Goal: Contribute content: Contribute content

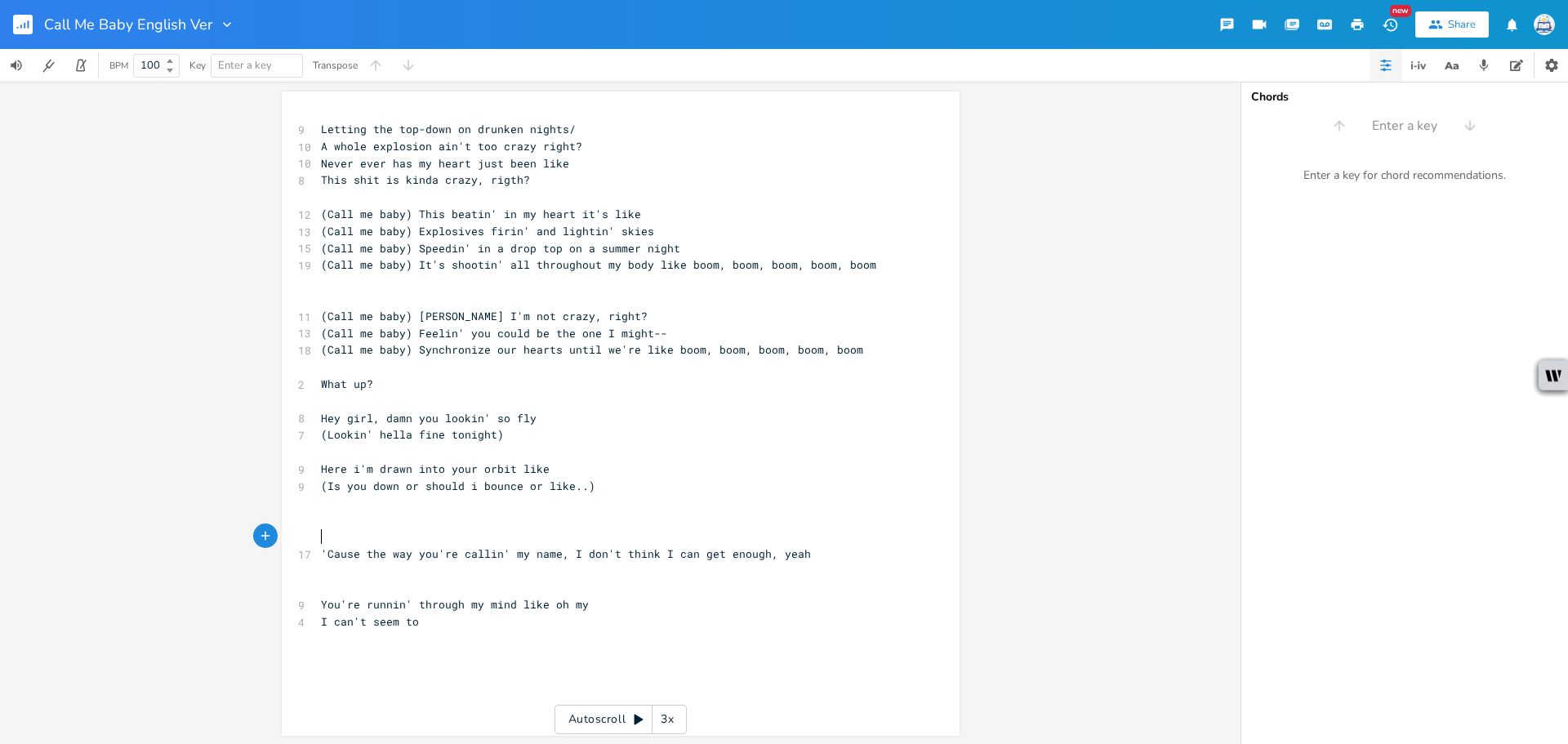
scroll to position [2, 0]
click at [561, 431] on pre "(Lookin' hella fine tonight)" at bounding box center [613, 433] width 590 height 17
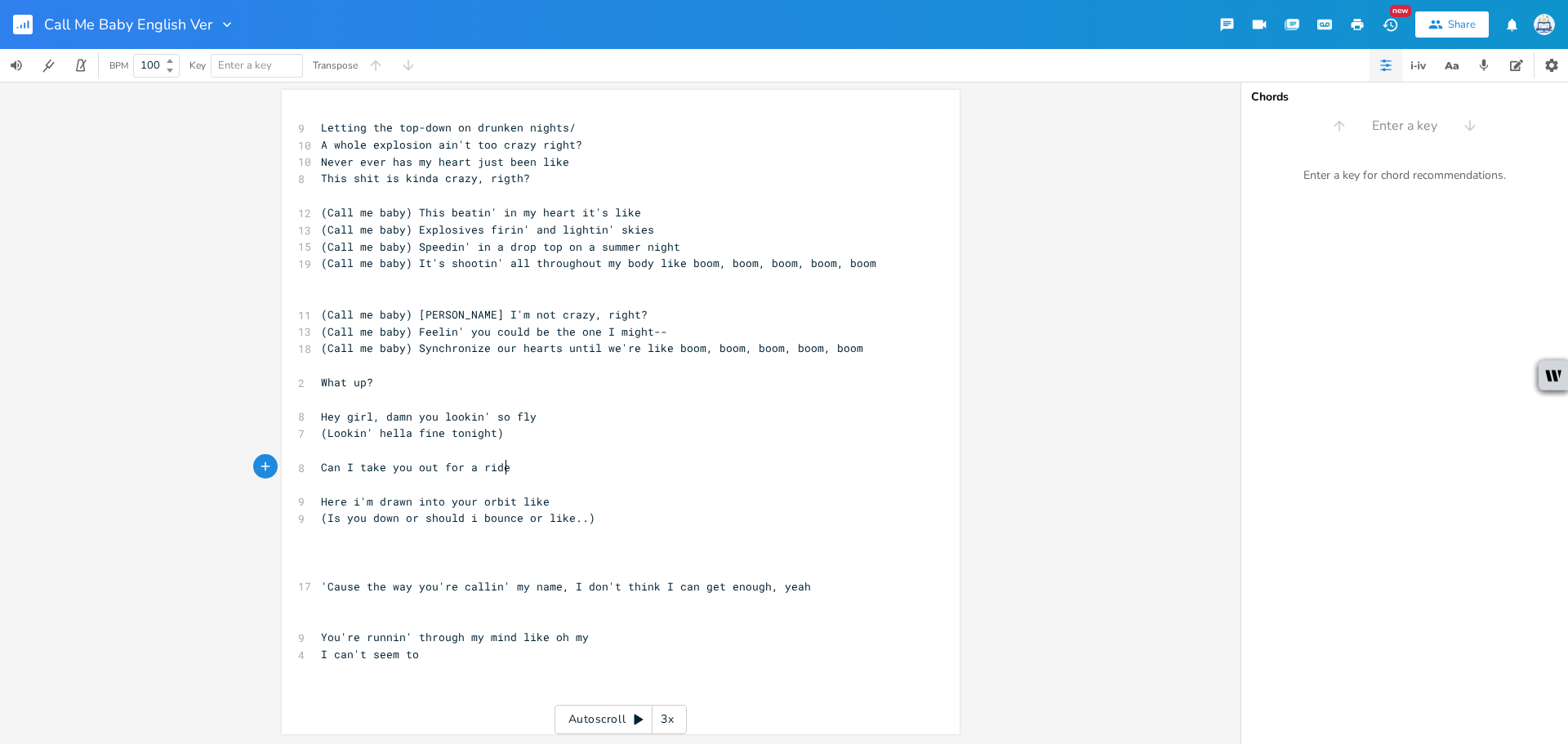
type textarea "Can I take you out for a ride?"
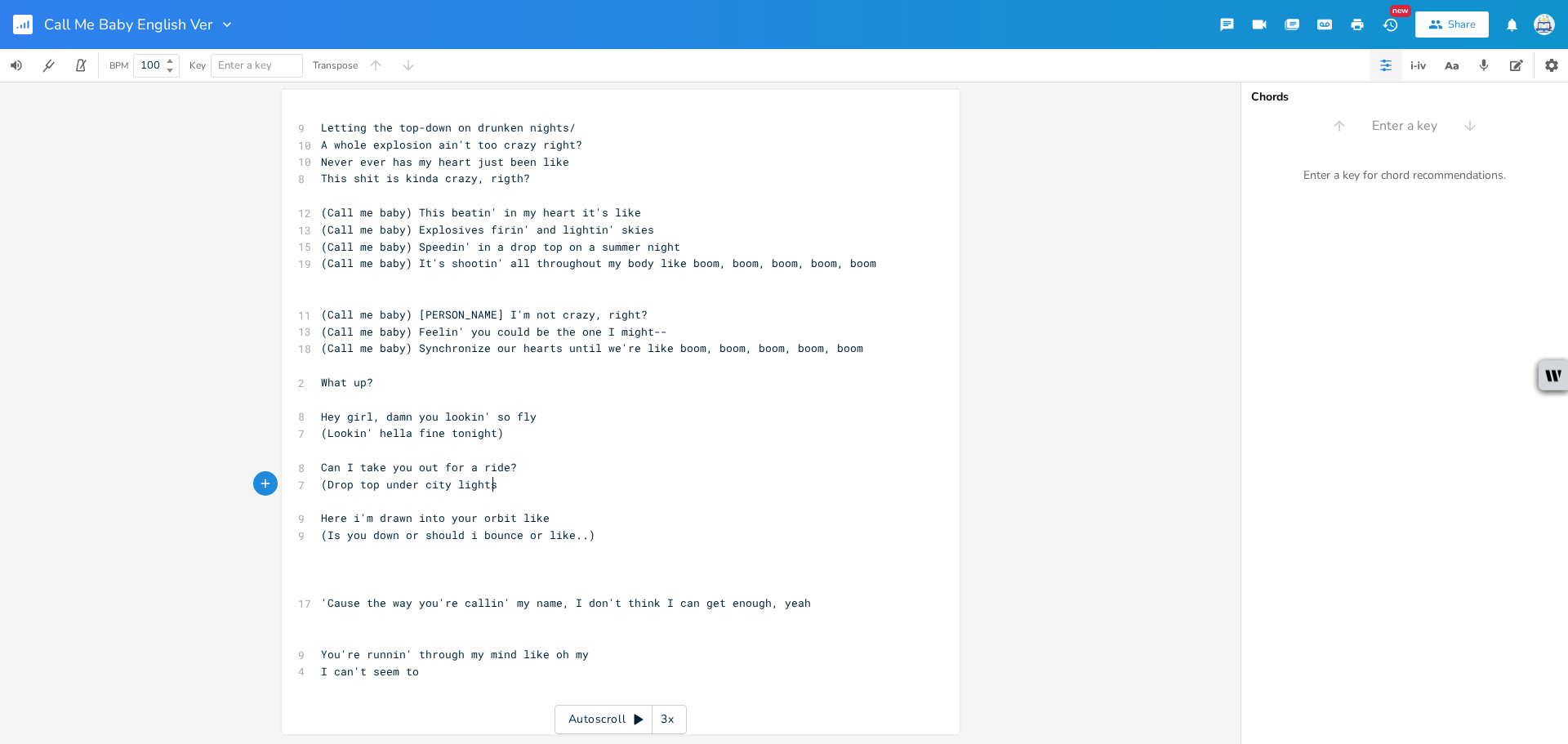
scroll to position [0, 130]
type textarea "(Drop top under city lights)"
drag, startPoint x: 351, startPoint y: 469, endPoint x: 286, endPoint y: 468, distance: 65.0
click at [286, 468] on div "Can I x 9 Letting the top-down on drunken nights/ 10 A whole explosion ain't to…" at bounding box center [621, 412] width 678 height 645
type textarea "Tryna"
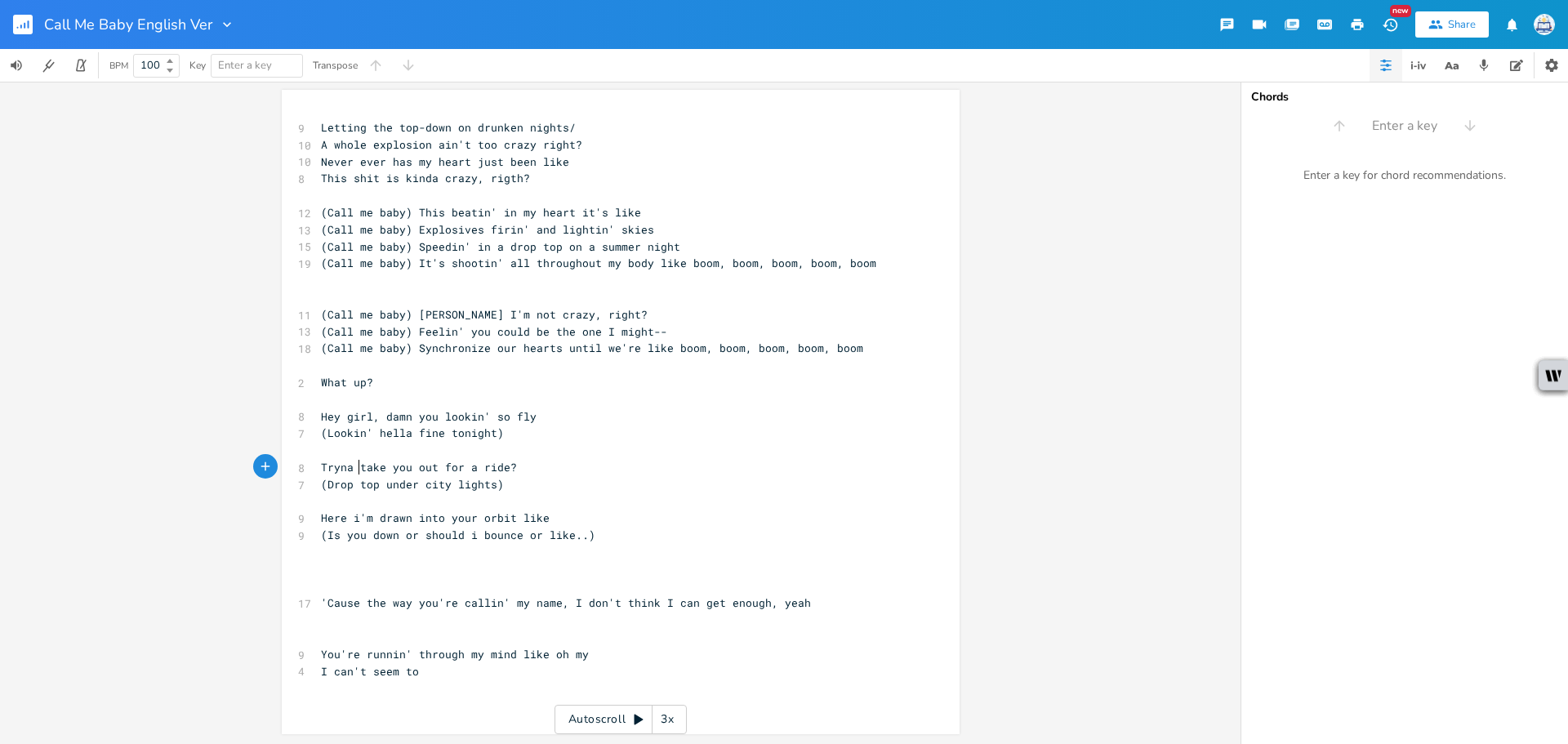
scroll to position [0, 30]
click at [483, 491] on span "(Drop top under city lights)" at bounding box center [412, 484] width 183 height 15
click at [545, 466] on pre "Tryna take you out for a ride?" at bounding box center [613, 467] width 590 height 17
click at [552, 471] on pre "Tryna take you out for a ride" at bounding box center [613, 467] width 590 height 17
click at [321, 465] on span "Tryna take you out for a ride" at bounding box center [416, 467] width 190 height 15
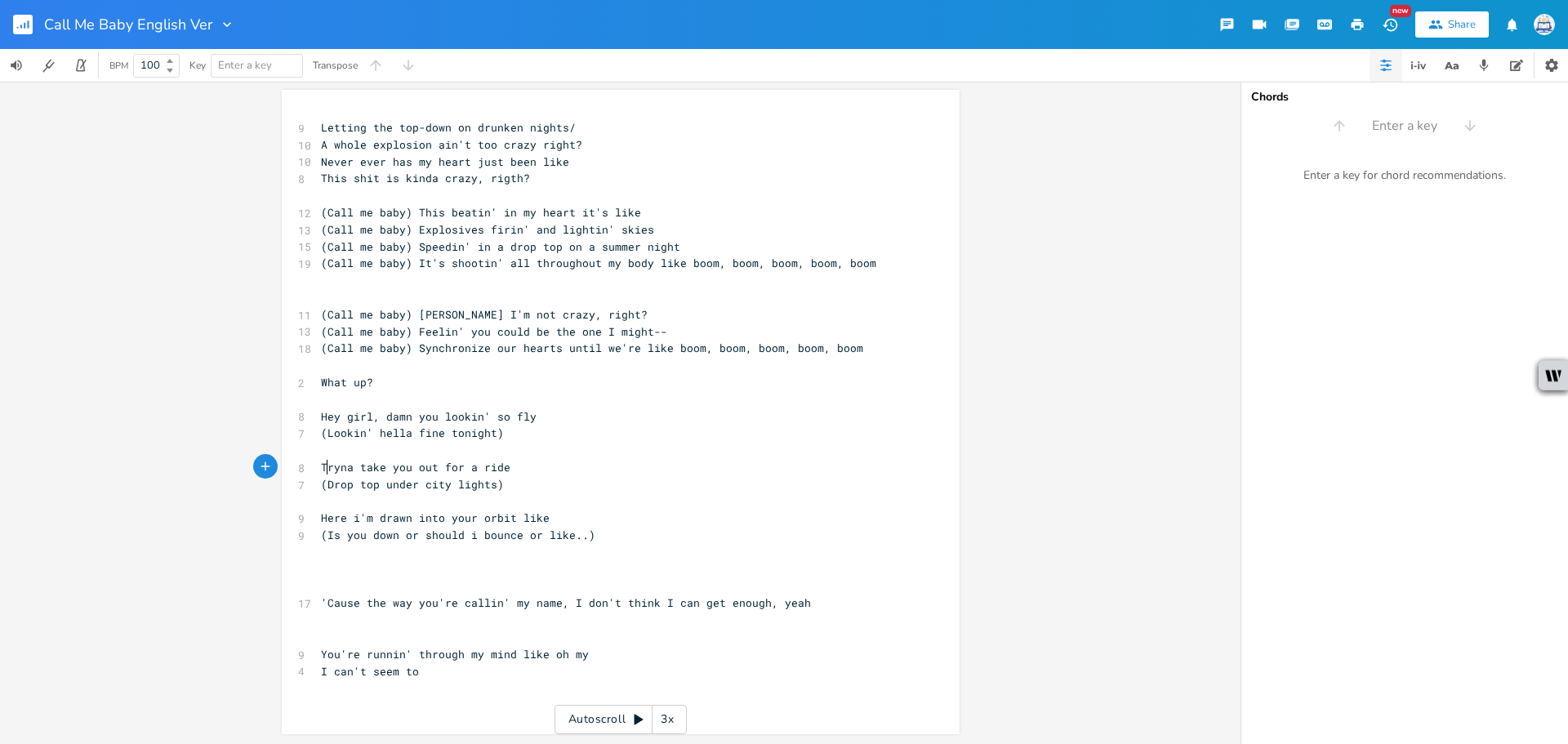
click at [321, 463] on span "Tryna take you out for a ride" at bounding box center [416, 467] width 190 height 15
type textarea "Can I"
click at [510, 445] on pre "​" at bounding box center [613, 450] width 590 height 17
type textarea "I take"
drag, startPoint x: 378, startPoint y: 467, endPoint x: 332, endPoint y: 469, distance: 46.0
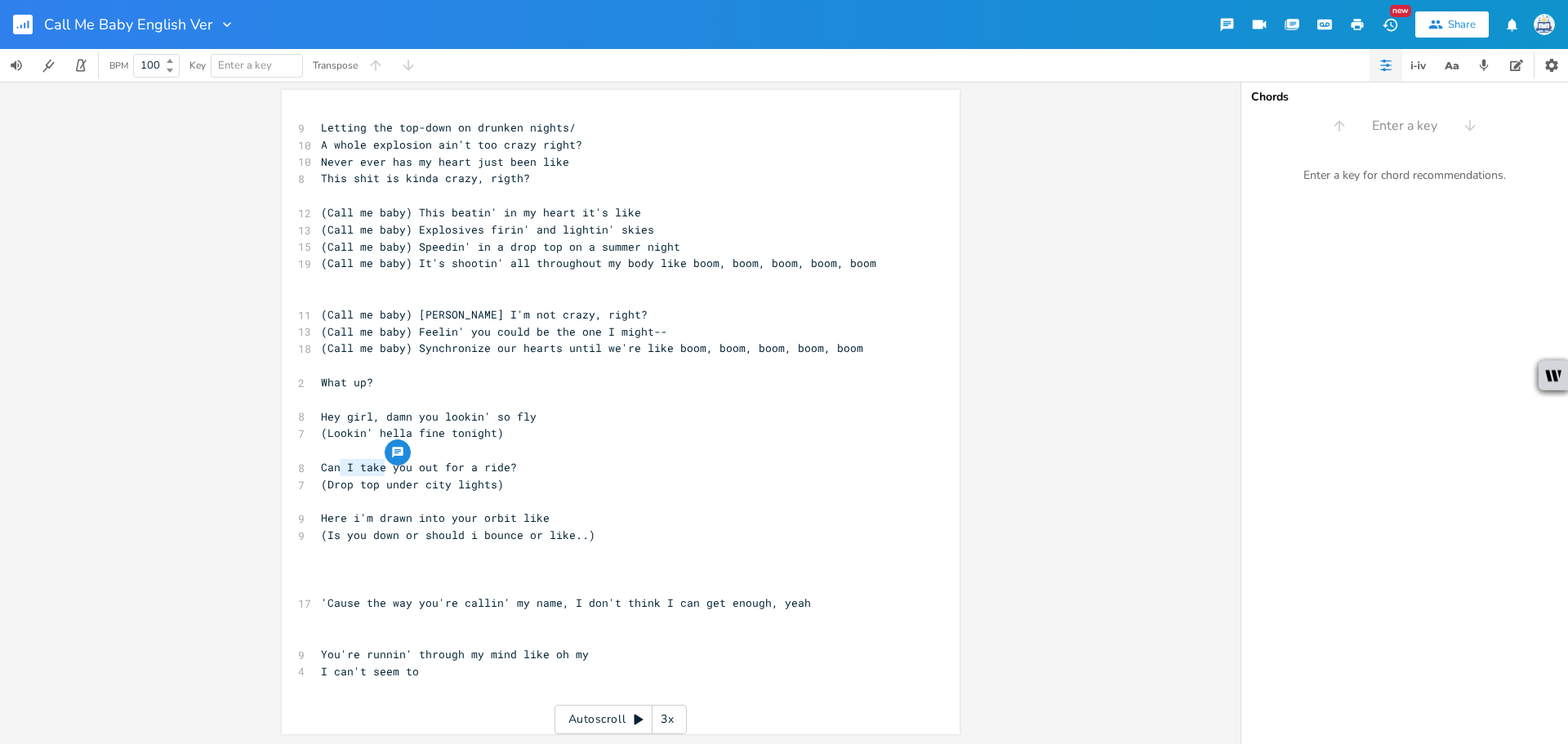
click at [332, 469] on span "Can I take you out for a ride?" at bounding box center [419, 467] width 196 height 15
type textarea "re if I can"
click at [562, 460] on pre "Care if I can you out for a ride?" at bounding box center [613, 467] width 590 height 17
click at [325, 486] on span "(Drop top under city lights)" at bounding box center [412, 484] width 183 height 15
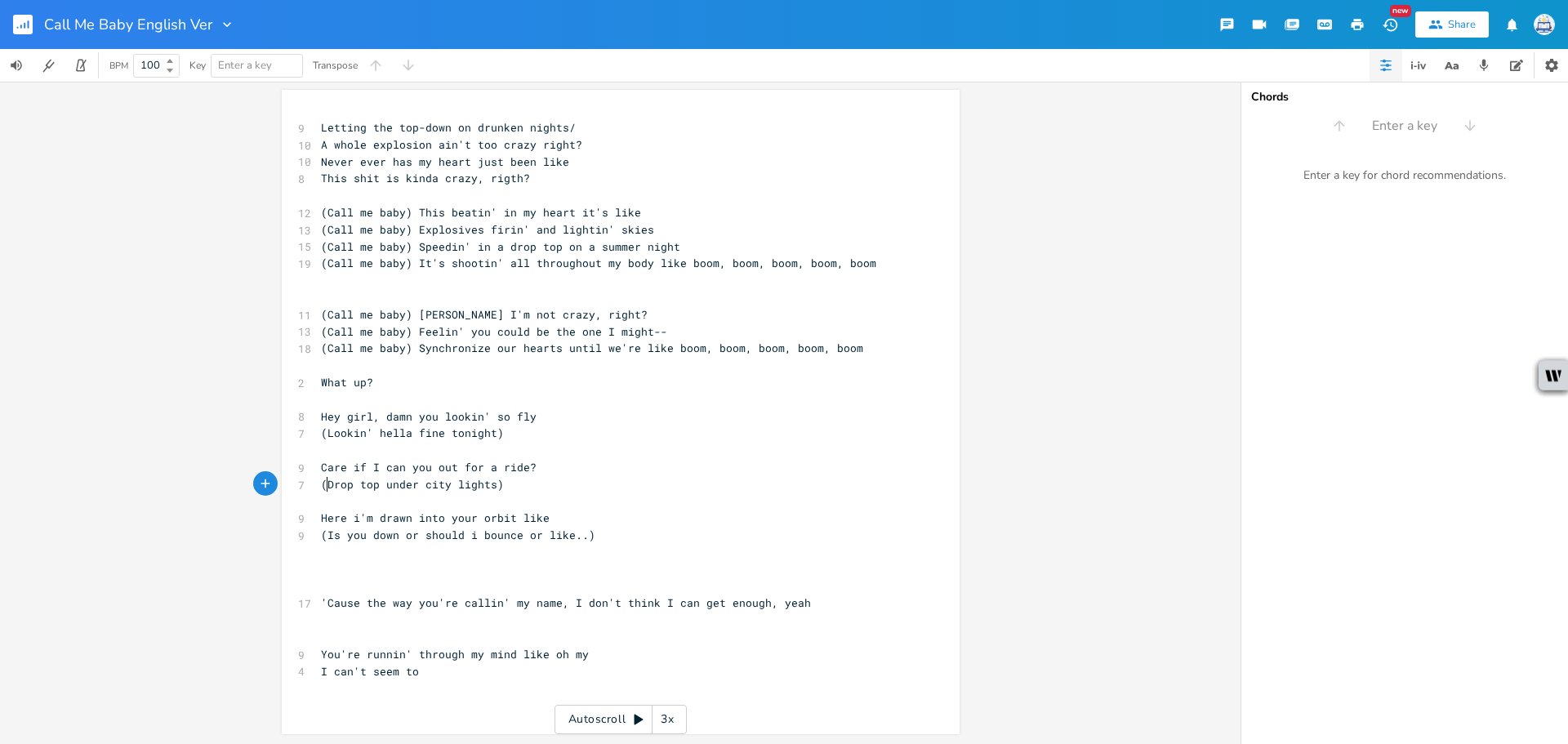
click at [333, 485] on span "(Drop top under city lights)" at bounding box center [412, 484] width 183 height 15
click at [327, 486] on span "(Drop top under city lights)" at bounding box center [412, 484] width 183 height 15
type textarea "Talkin"
type textarea "' d"
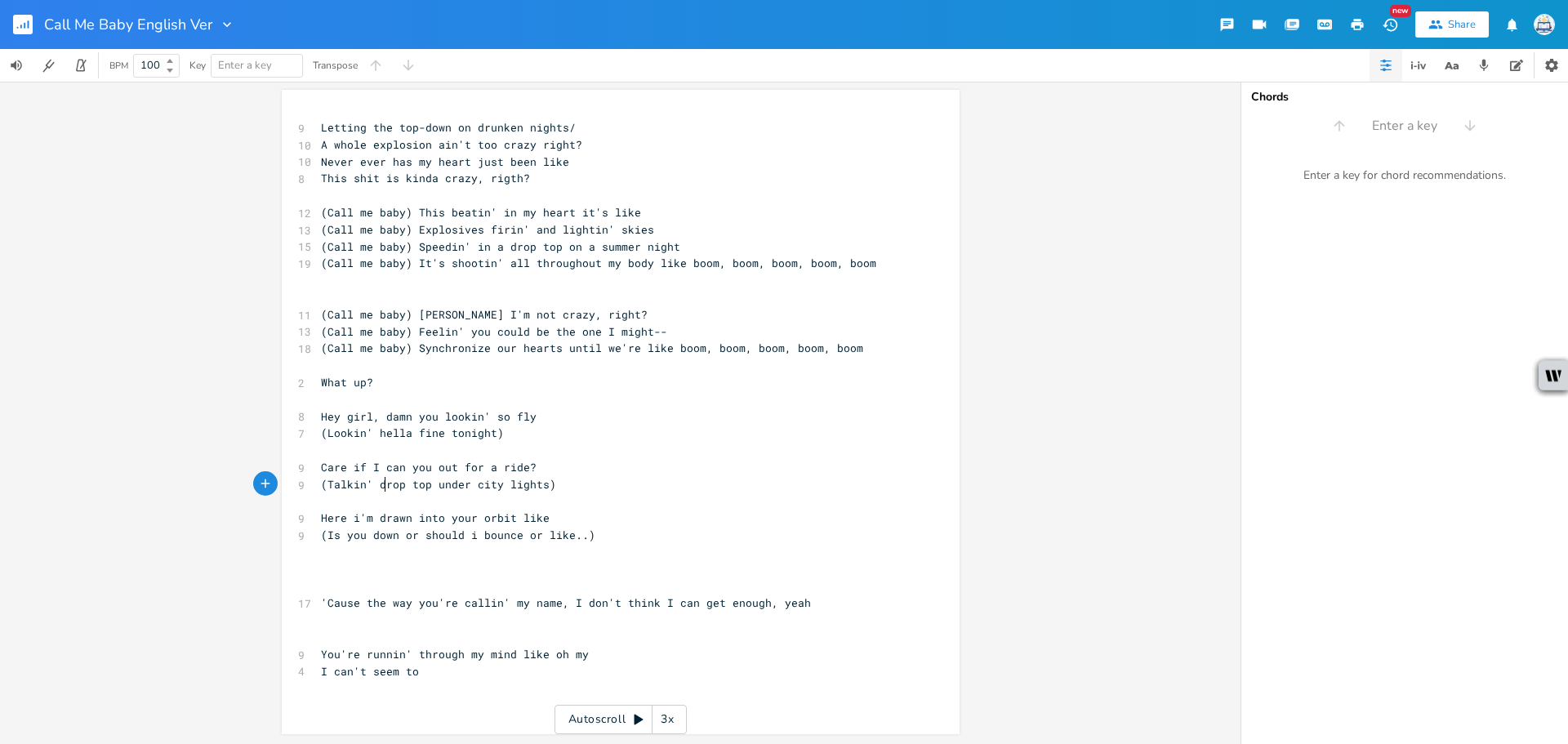
click at [459, 511] on span "Here i'm drawn into your orbit like" at bounding box center [435, 518] width 229 height 15
type textarea "Here i'm drawn into your orbit like (Is you down or should i bounce or like..)"
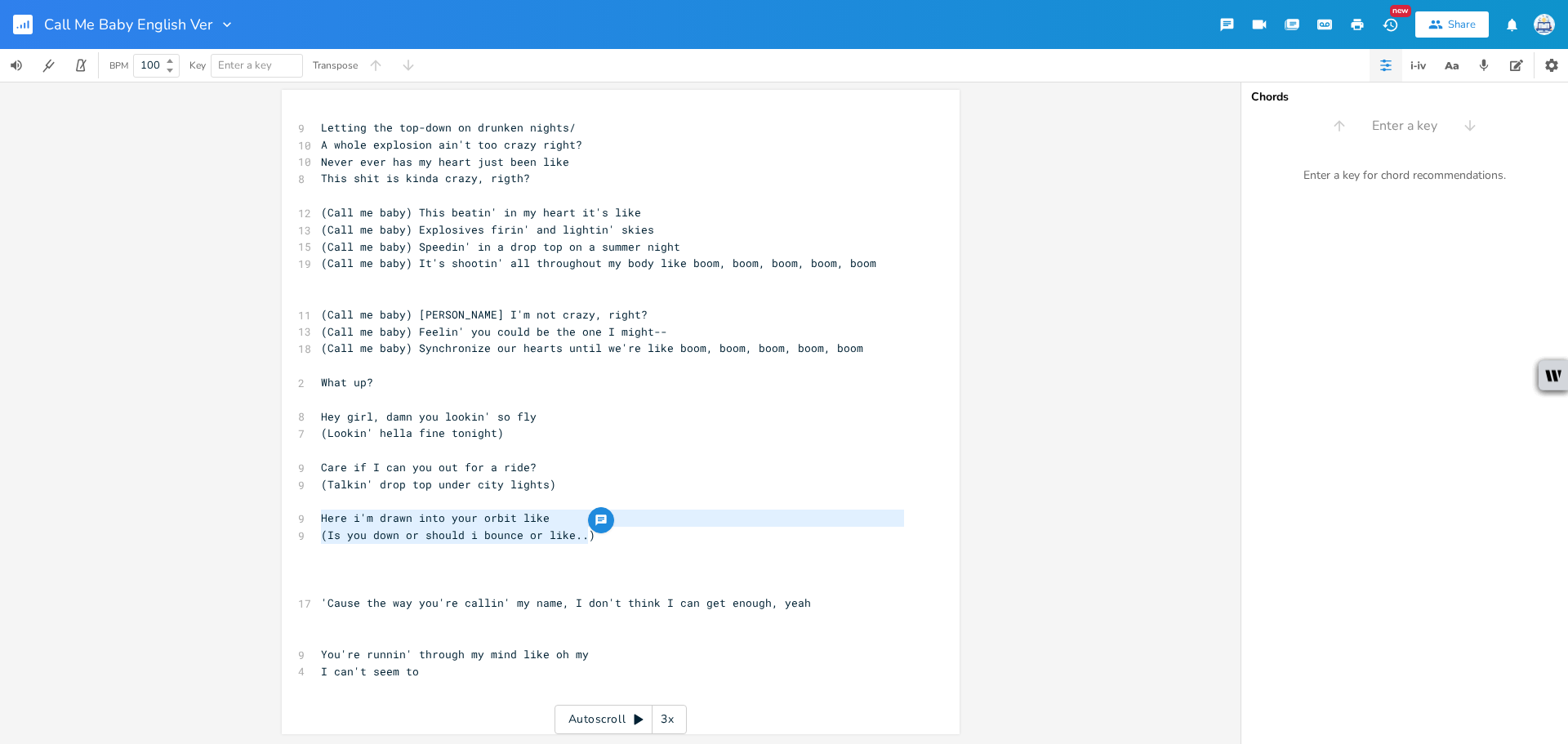
drag, startPoint x: 595, startPoint y: 543, endPoint x: 287, endPoint y: 525, distance: 308.5
click at [287, 525] on div "Here i'm drawn into your orbit like (Is you down or should i bounce or like..) …" at bounding box center [621, 412] width 678 height 645
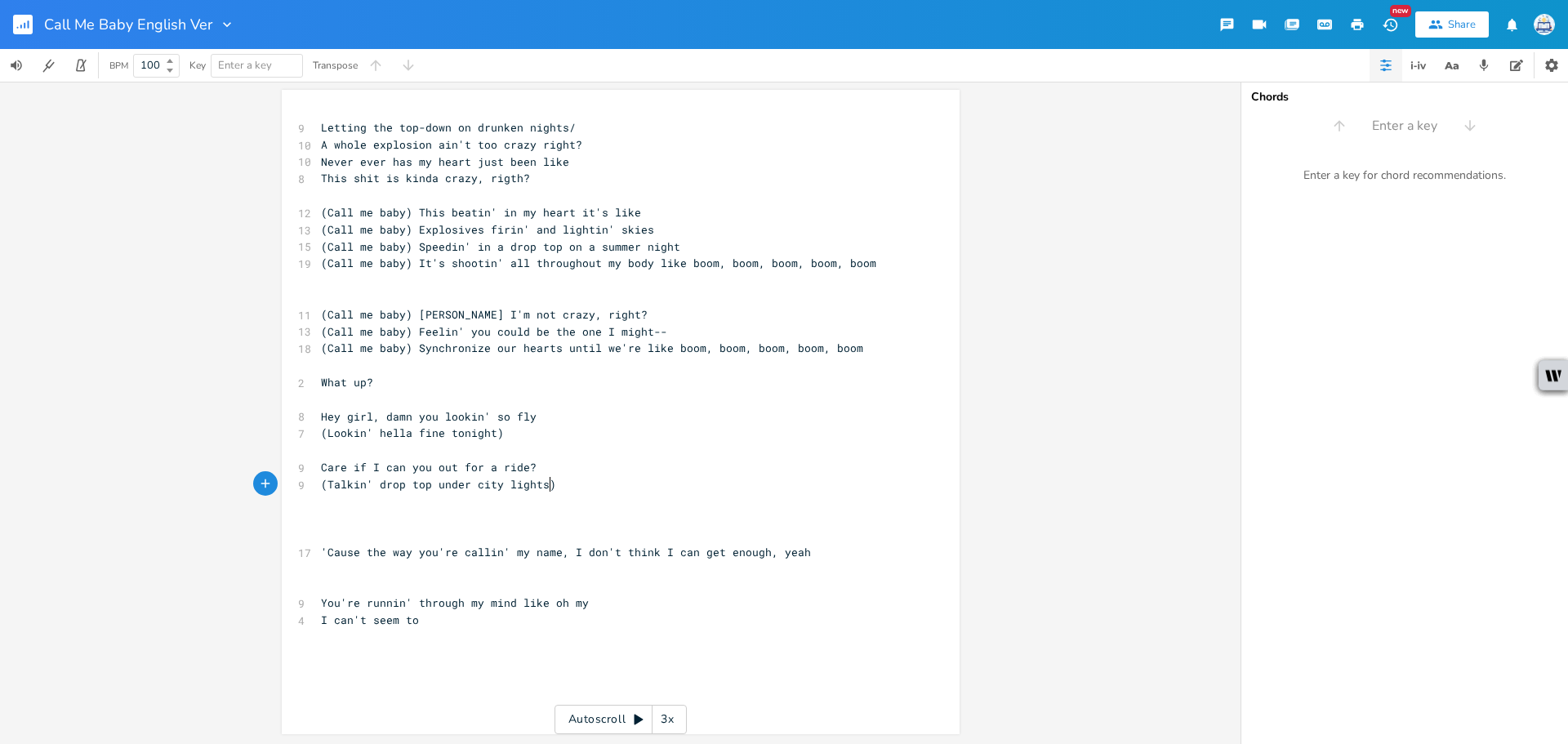
click at [359, 531] on pre "​" at bounding box center [613, 535] width 590 height 17
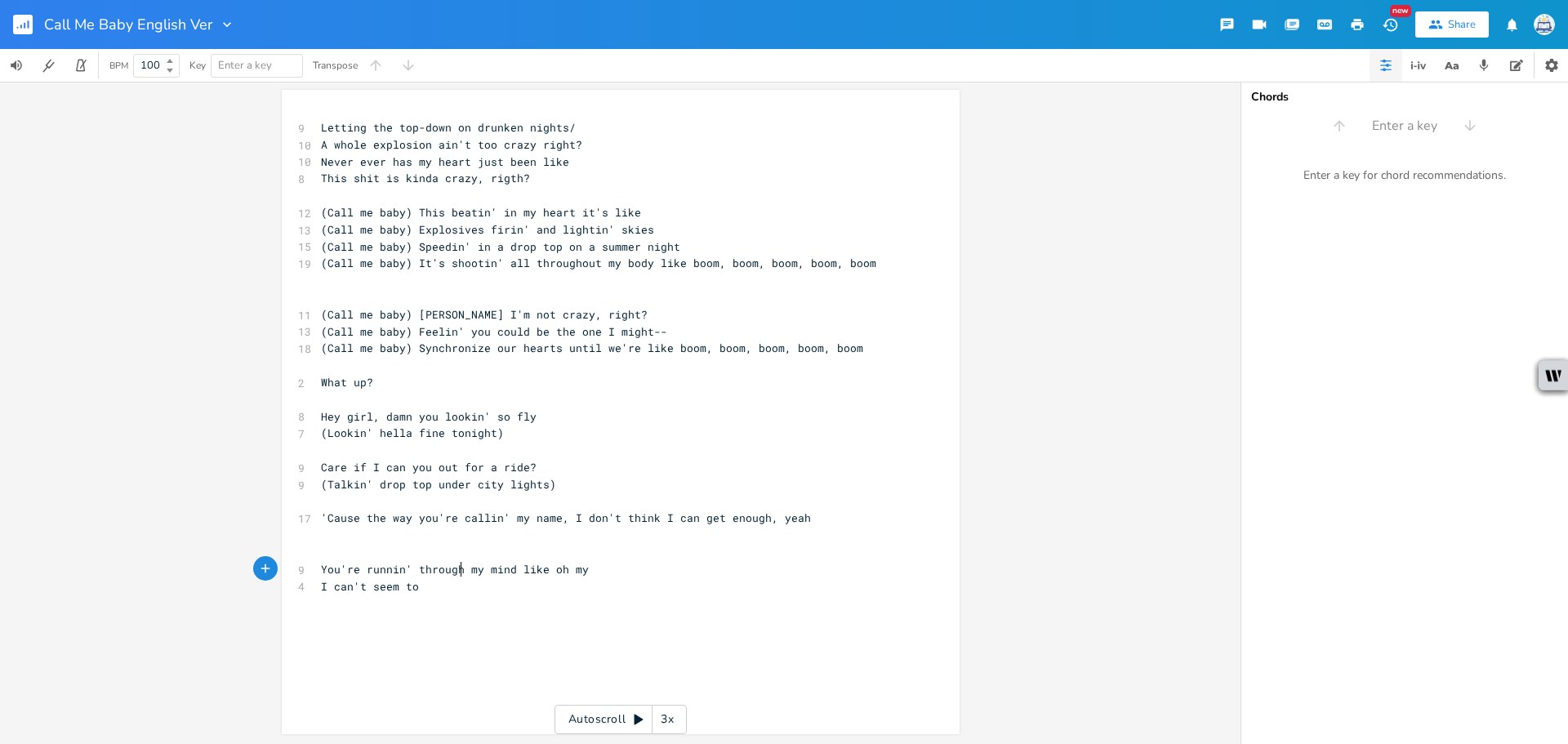
click at [458, 566] on span "You're runnin' through my mind like oh my" at bounding box center [455, 569] width 268 height 15
type textarea "Shawty I'm not crazy, right?"
drag, startPoint x: 586, startPoint y: 313, endPoint x: 409, endPoint y: 313, distance: 177.0
click at [409, 313] on pre "(Call me baby) [PERSON_NAME] I'm not crazy, right?" at bounding box center [613, 314] width 590 height 17
click at [537, 178] on pre "This shit is kinda crazy, rigth?" at bounding box center [613, 178] width 590 height 17
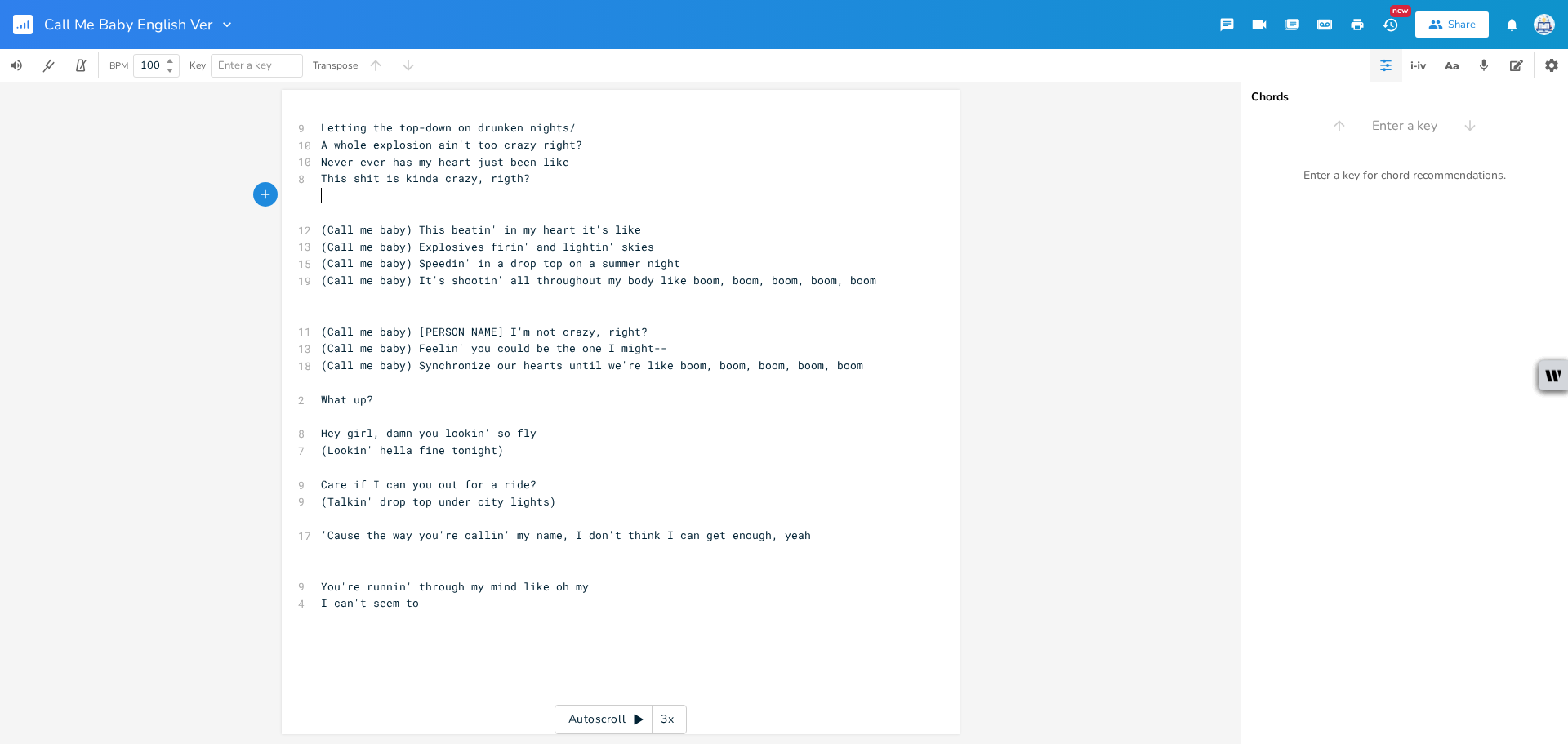
scroll to position [0, 1]
paste textarea "y"
click at [588, 333] on span "(Call me baby) [PERSON_NAME] I'm not crazy, right?" at bounding box center [484, 331] width 327 height 15
drag, startPoint x: 537, startPoint y: 333, endPoint x: 412, endPoint y: 330, distance: 125.0
click at [412, 330] on span "(Call me baby) [PERSON_NAME] I'm not crazy, right?" at bounding box center [484, 331] width 327 height 15
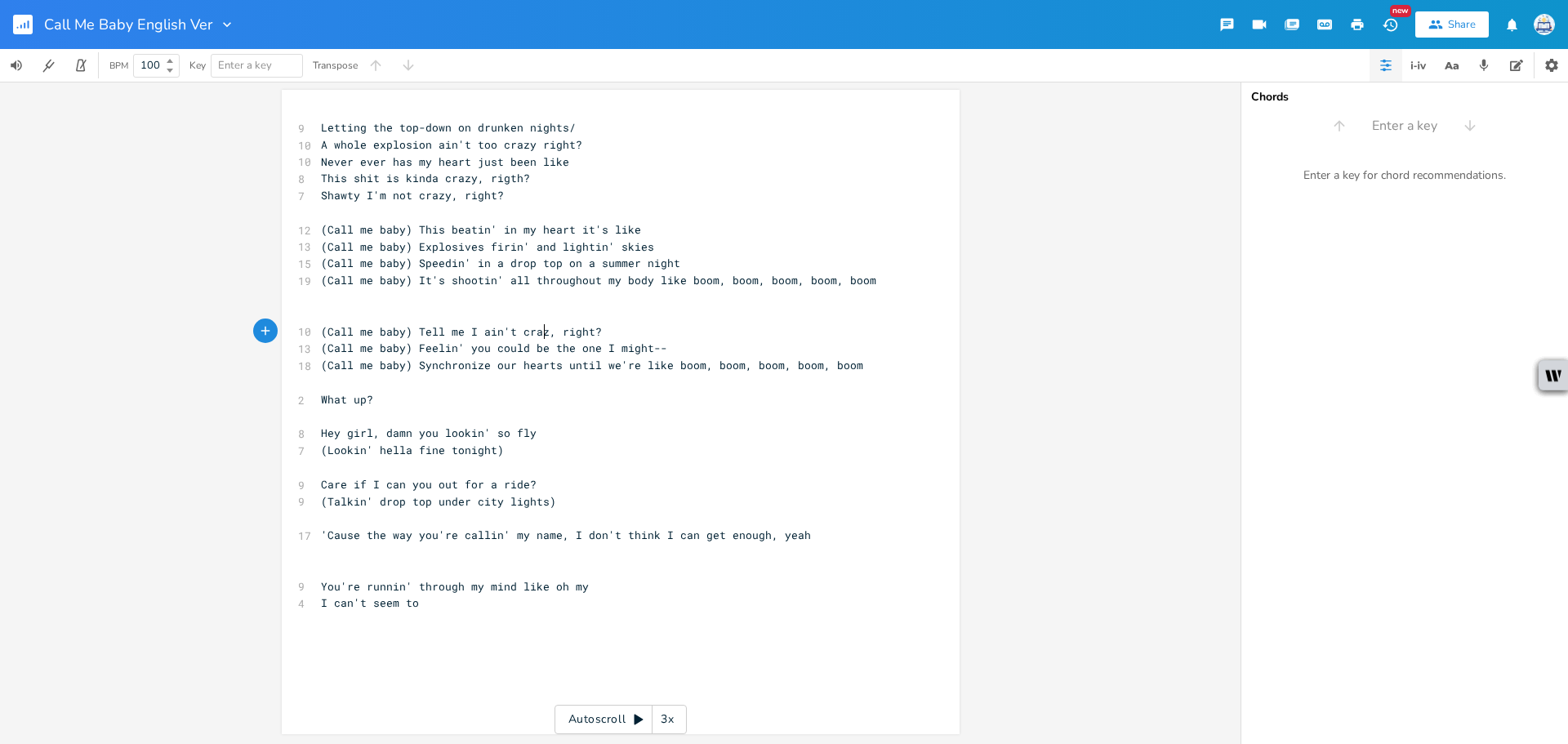
type textarea "Tell me I ain't crazy"
click at [655, 544] on pre "​" at bounding box center [613, 552] width 590 height 17
click at [453, 481] on span "Care if I can you out for a ride?" at bounding box center [429, 484] width 216 height 15
click at [597, 446] on pre "(Lookin' hella fine tonight)" at bounding box center [613, 450] width 590 height 17
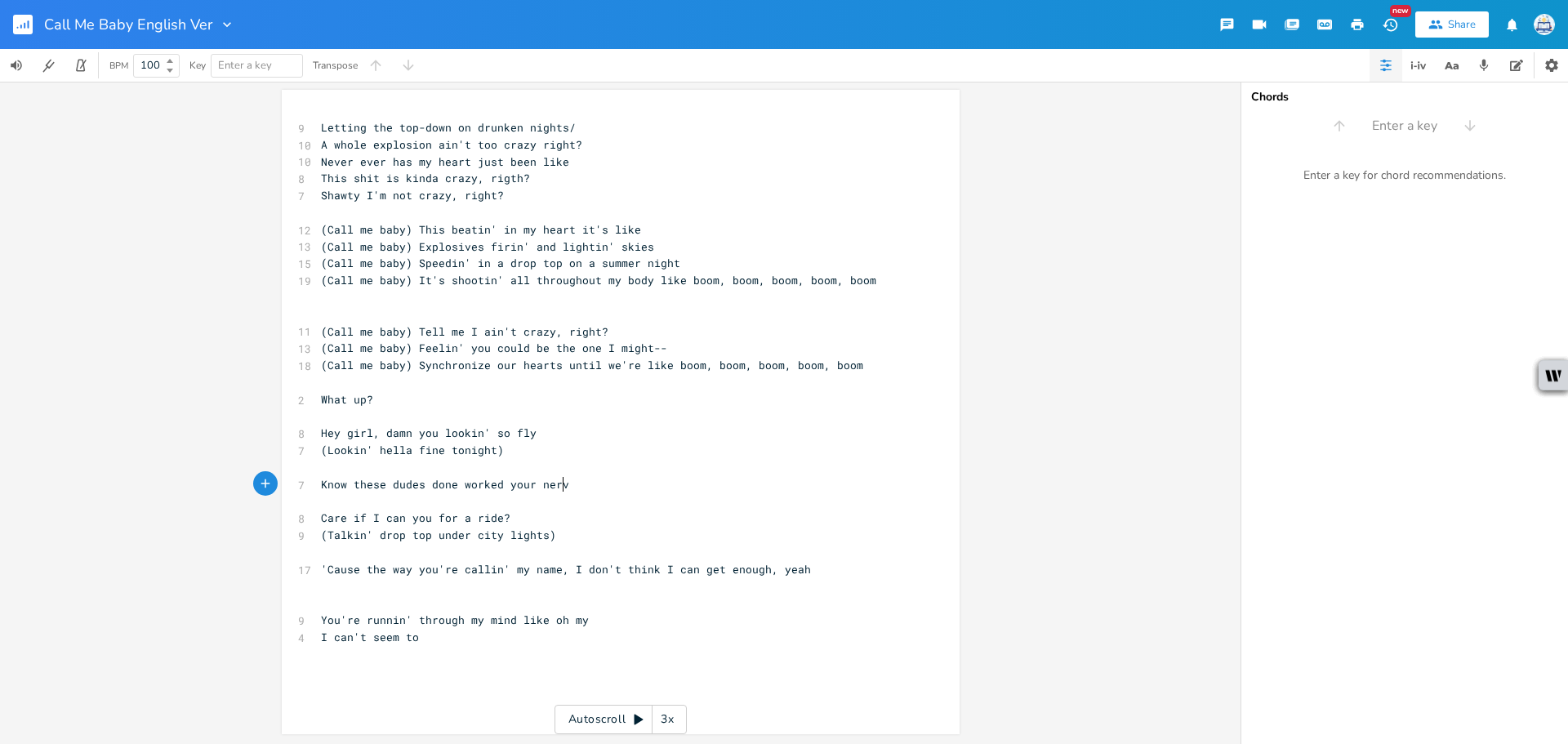
type textarea "Know these dudes done worked your nerve"
click at [497, 490] on span "Know these dudes done worked your nerve" at bounding box center [448, 484] width 255 height 15
click at [588, 485] on pre "Know these dudes done work your nerve" at bounding box center [613, 484] width 590 height 17
type textarea "Know these dudes done work your nerve"
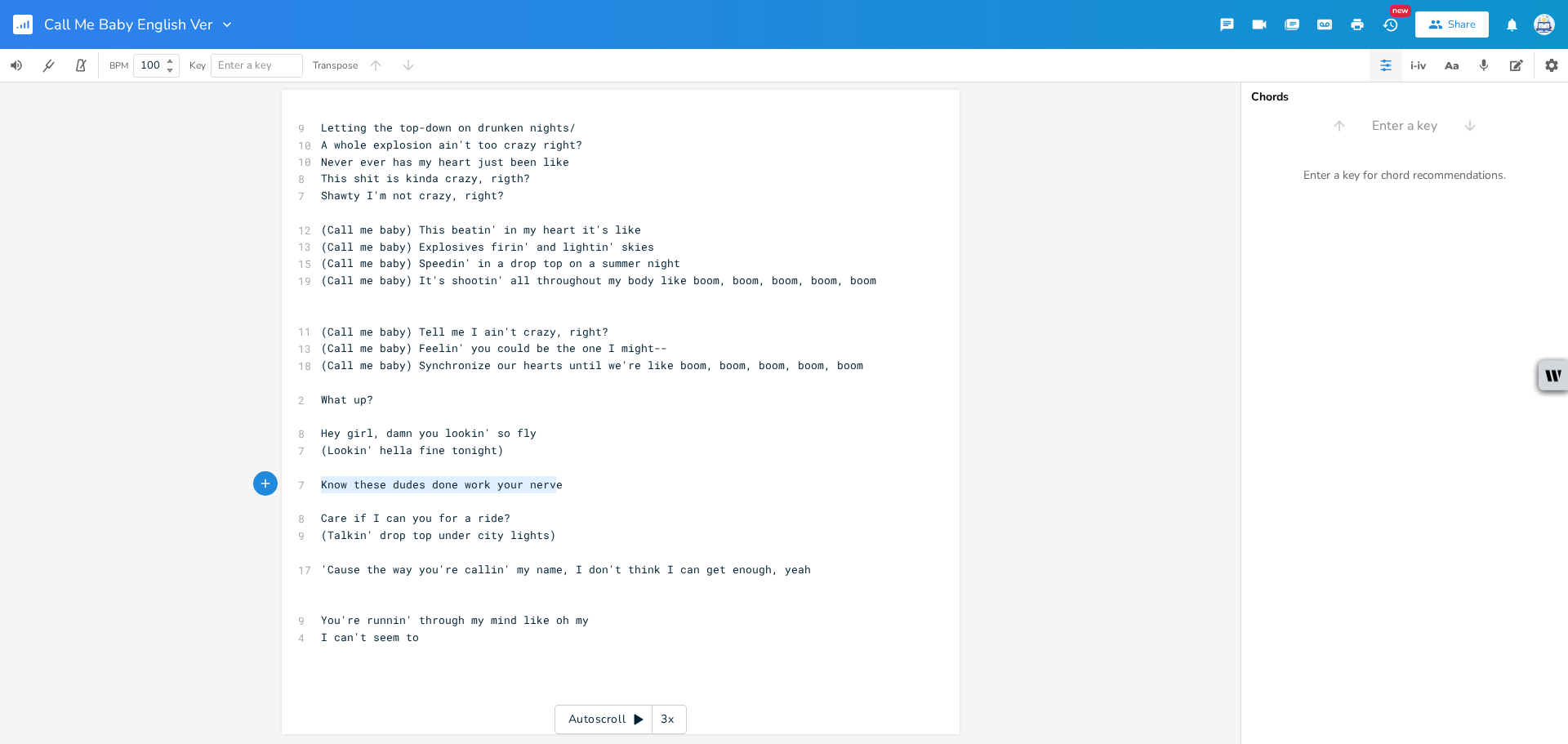
drag, startPoint x: 571, startPoint y: 488, endPoint x: 247, endPoint y: 480, distance: 324.1
click at [247, 480] on div "Know these dudes done work your nerve x 9 Letting the top-down on drunken night…" at bounding box center [620, 413] width 1240 height 663
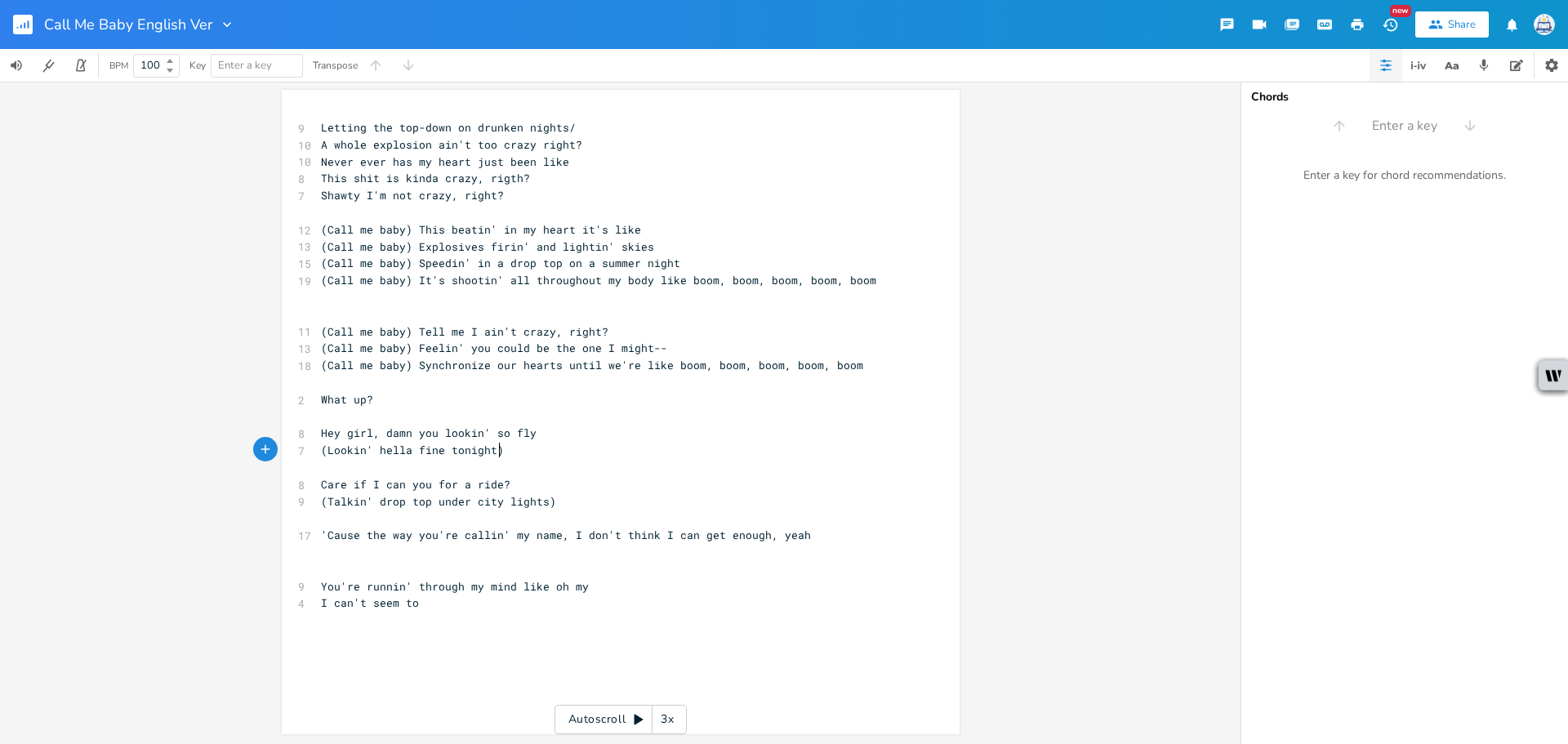
click at [499, 190] on pre "Shawty I'm not crazy, right?" at bounding box center [613, 195] width 590 height 17
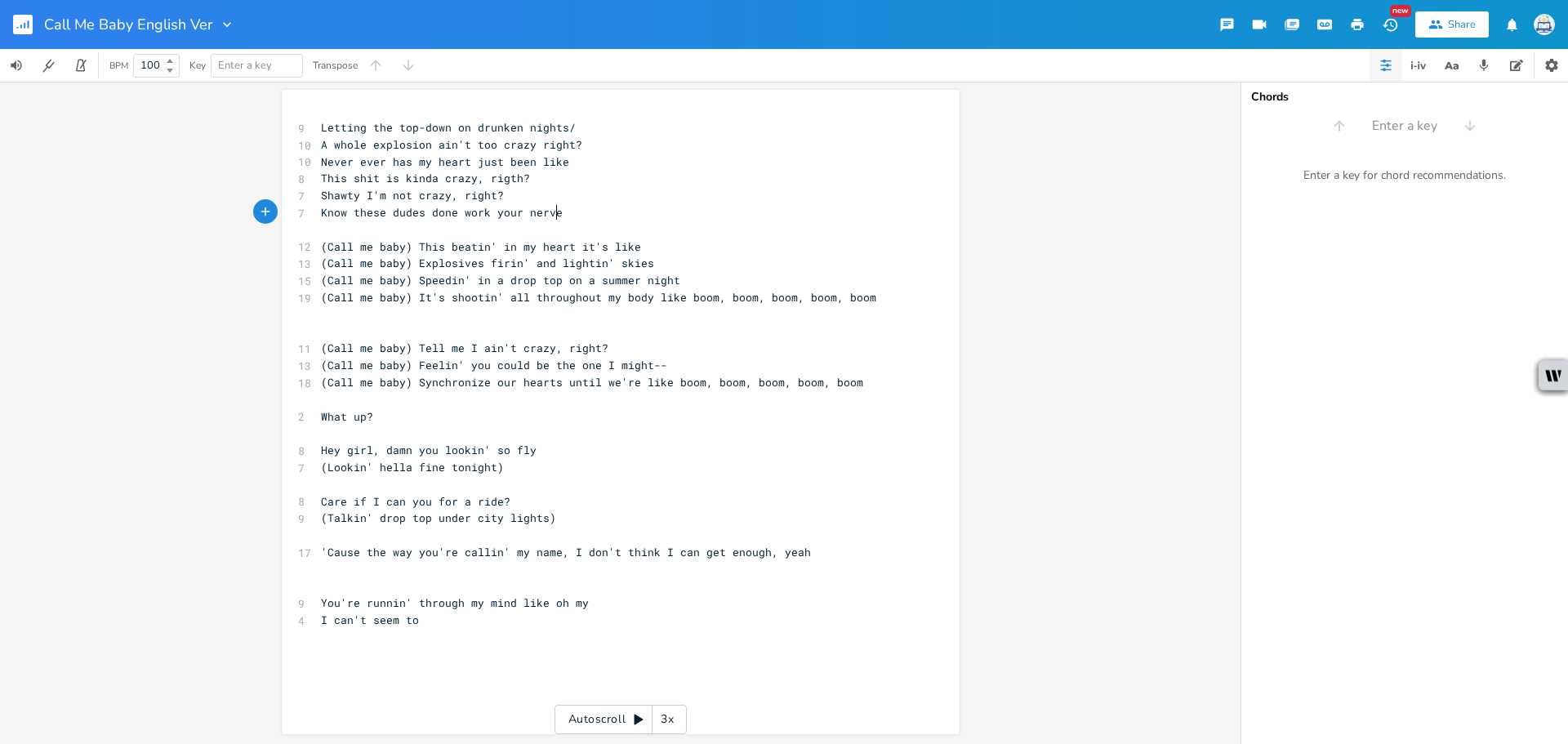
click at [769, 293] on span "(Call me baby) It's shootin' all throughout my body like boom, boom, boom, boom…" at bounding box center [599, 297] width 556 height 15
drag, startPoint x: 362, startPoint y: 500, endPoint x: 255, endPoint y: 503, distance: 107.0
click at [282, 503] on div "Care if x 9 Letting the top-down on drunken nights/ 10 A whole explosion ain't …" at bounding box center [621, 412] width 678 height 645
type textarea "I'm thinkin'"
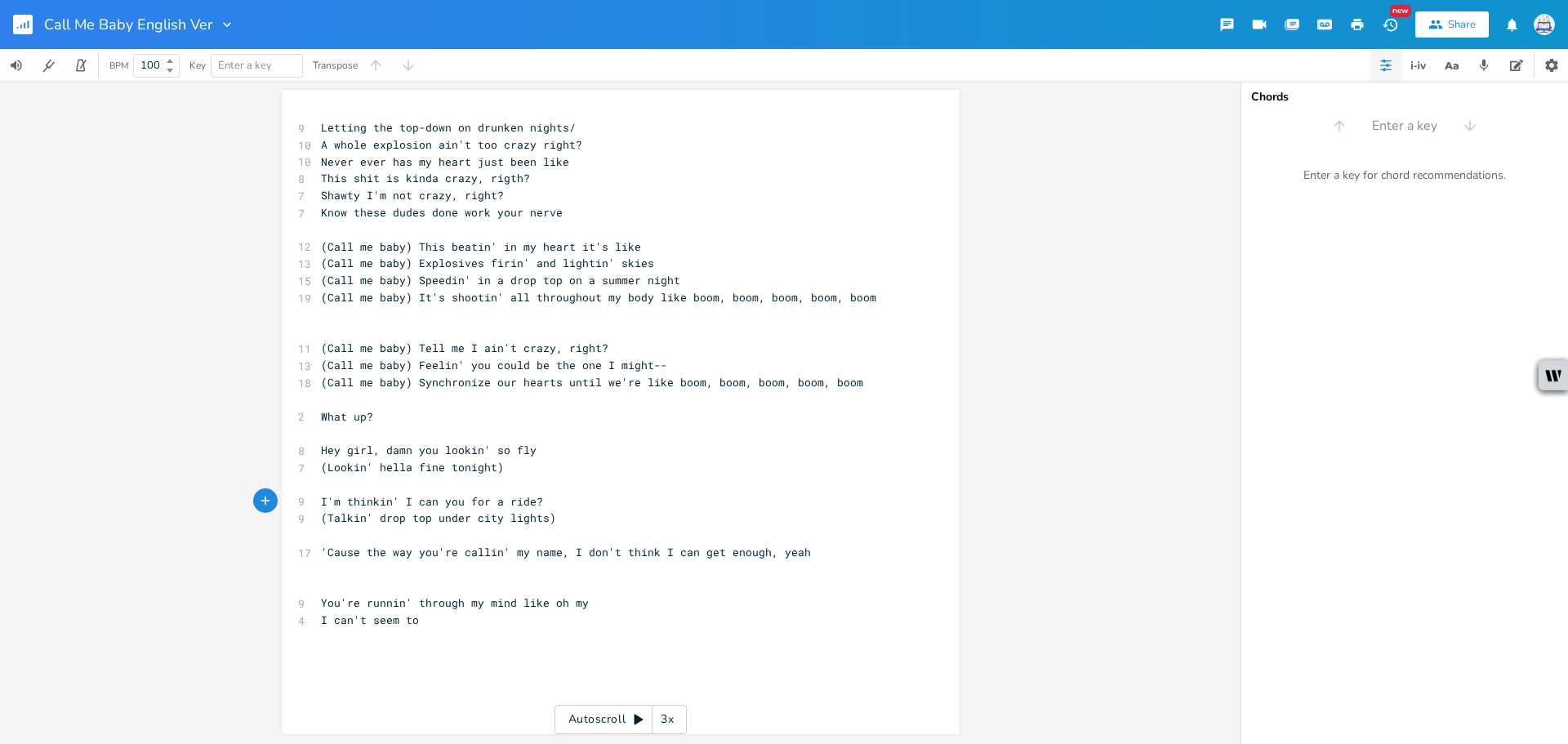
click at [552, 510] on pre "(Talkin' drop top under city lights)" at bounding box center [613, 518] width 590 height 17
click at [431, 495] on span "I'm thinkin' I can you for a ride" at bounding box center [429, 501] width 216 height 15
type textarea "take"
click at [359, 557] on span "'Cause the way you're callin' my name, I don't think I can get enough, yeah" at bounding box center [566, 552] width 490 height 15
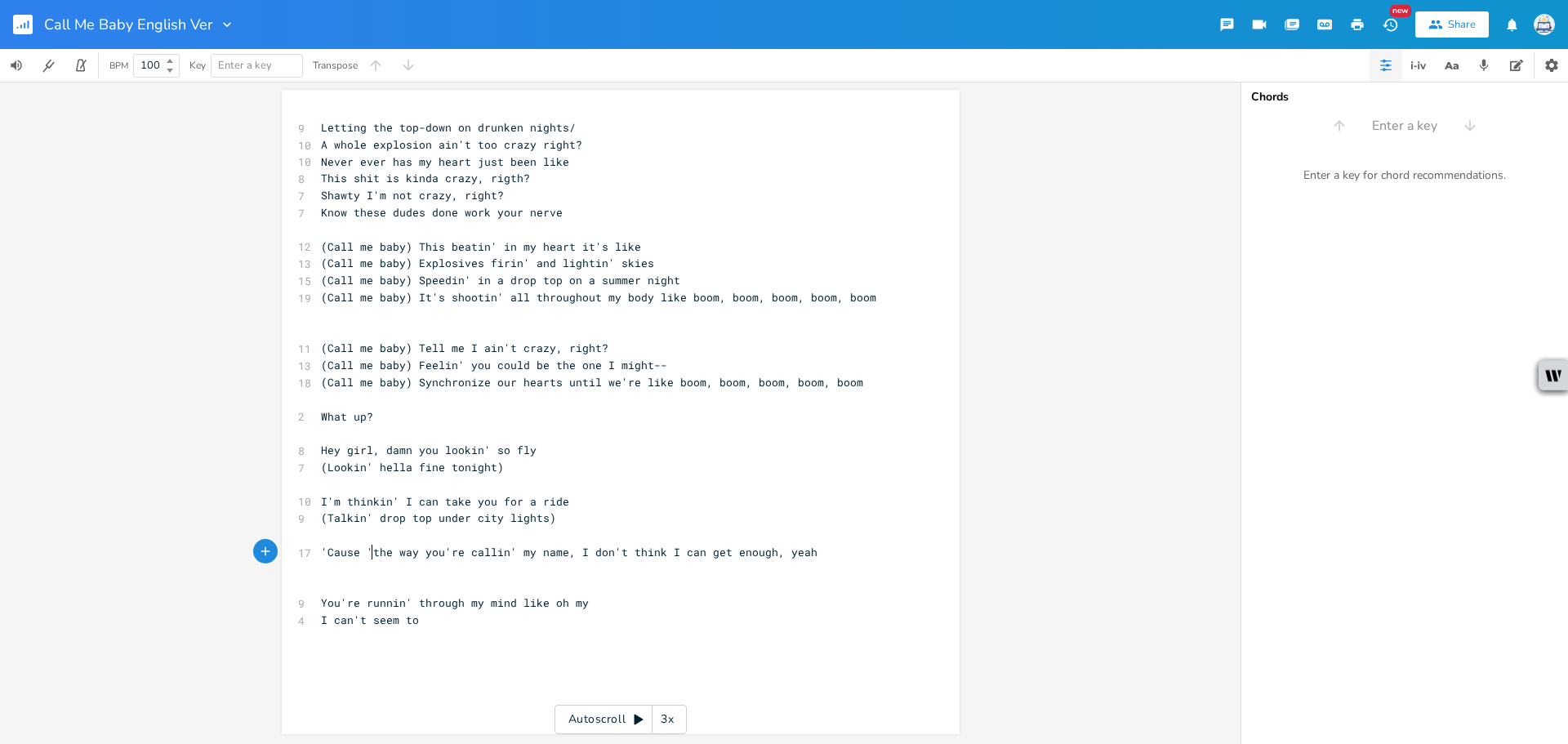
type textarea "''"
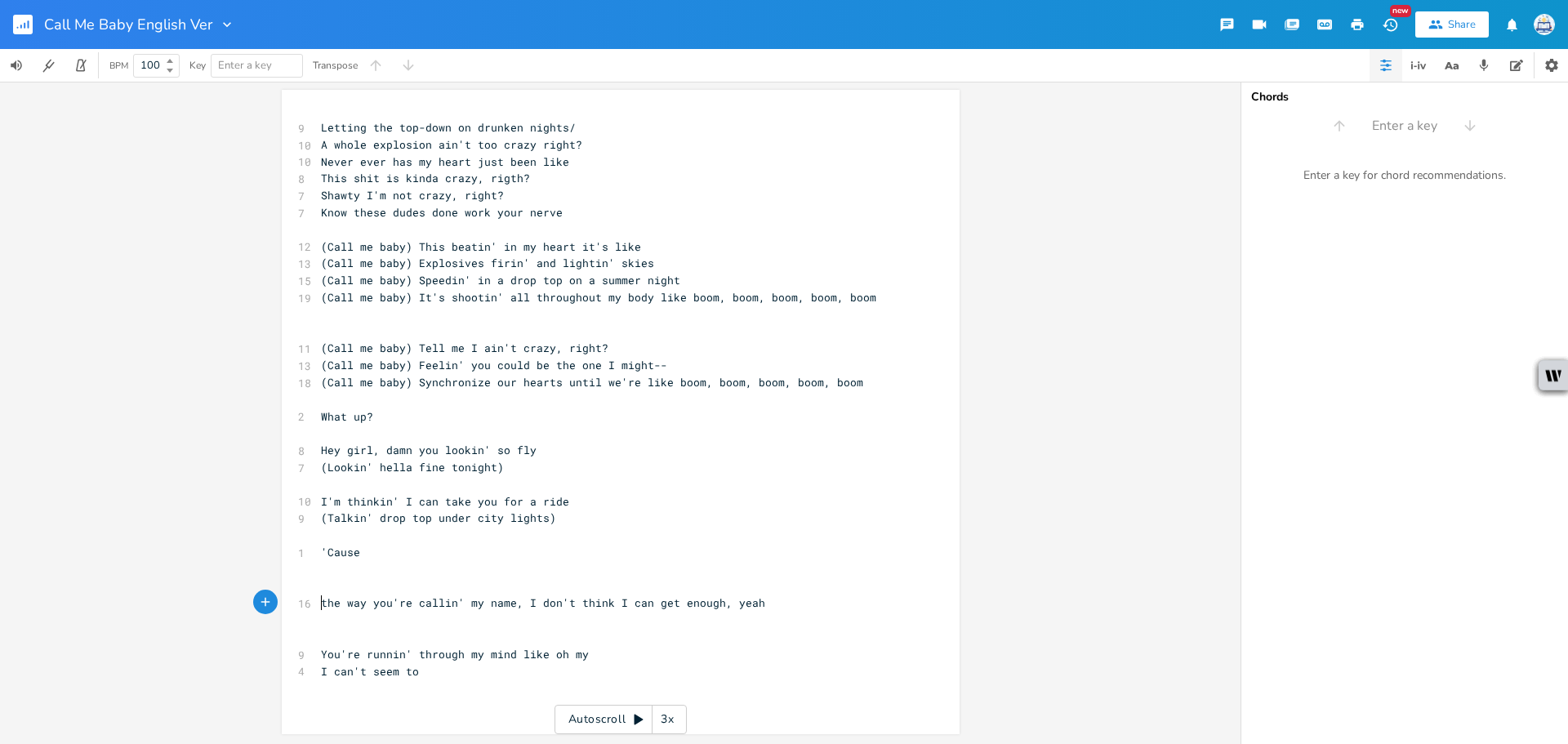
click at [388, 556] on pre "'Cause" at bounding box center [613, 552] width 590 height 17
type textarea "the way you're eyein' me now, got my heart"
type textarea "chest beating like a drum"
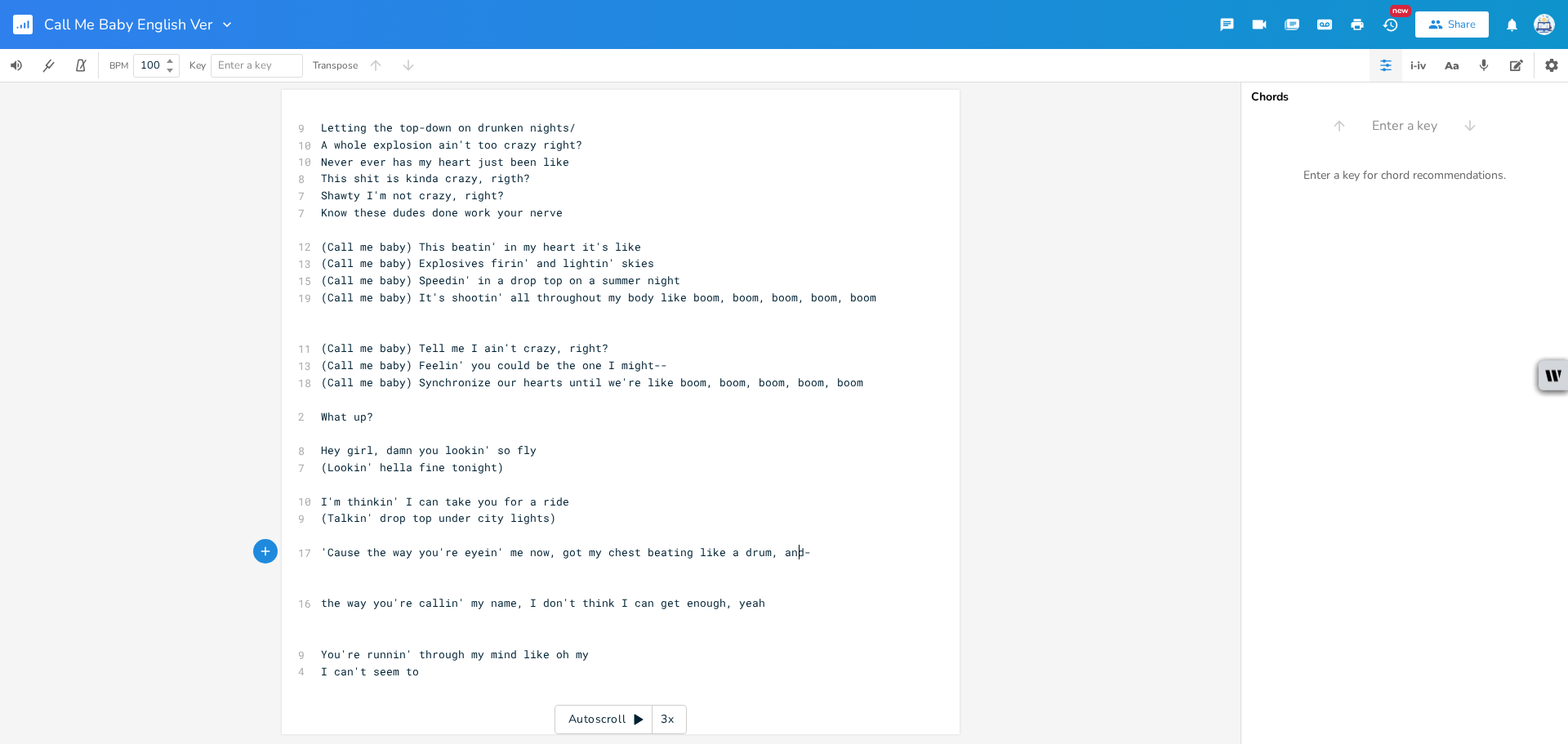
scroll to position [0, 33]
type textarea ", and--"
click at [786, 553] on span "'Cause the way you're eyein' me now, got my chest beating like a drum, and--" at bounding box center [569, 552] width 497 height 15
click at [789, 549] on pre "'Cause the way you're eyein' me now, got my chest beating like a drum, --" at bounding box center [613, 552] width 590 height 17
type textarea "m"
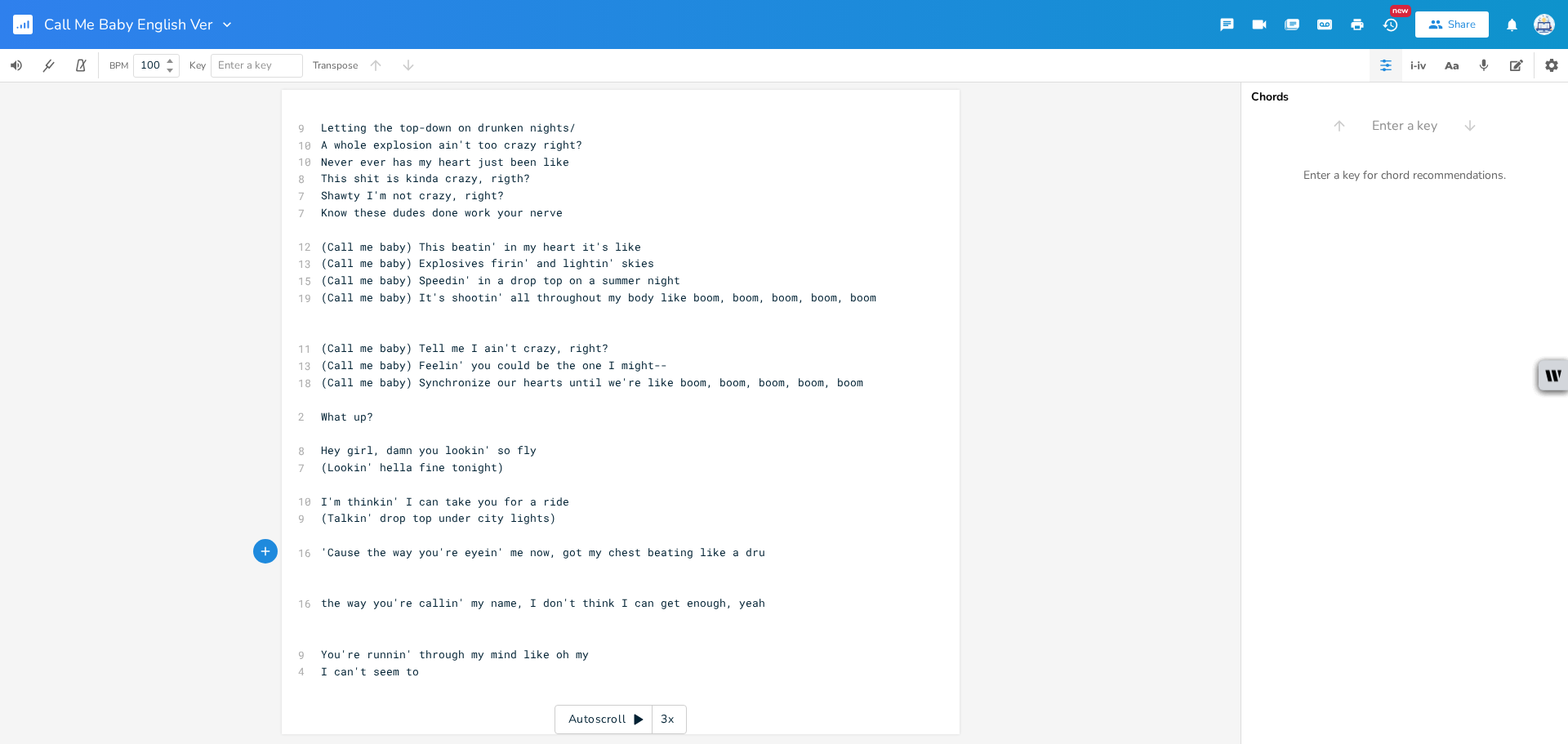
scroll to position [0, 9]
click at [543, 553] on span "'Cause the way you're eyein' me now, got my chest beating like a drum" at bounding box center [546, 552] width 451 height 15
click at [706, 542] on pre "​" at bounding box center [613, 535] width 590 height 17
click at [673, 557] on span "'Cause the way you're eyein' me now got my chest beating like a drum" at bounding box center [543, 552] width 445 height 15
type textarea "'"
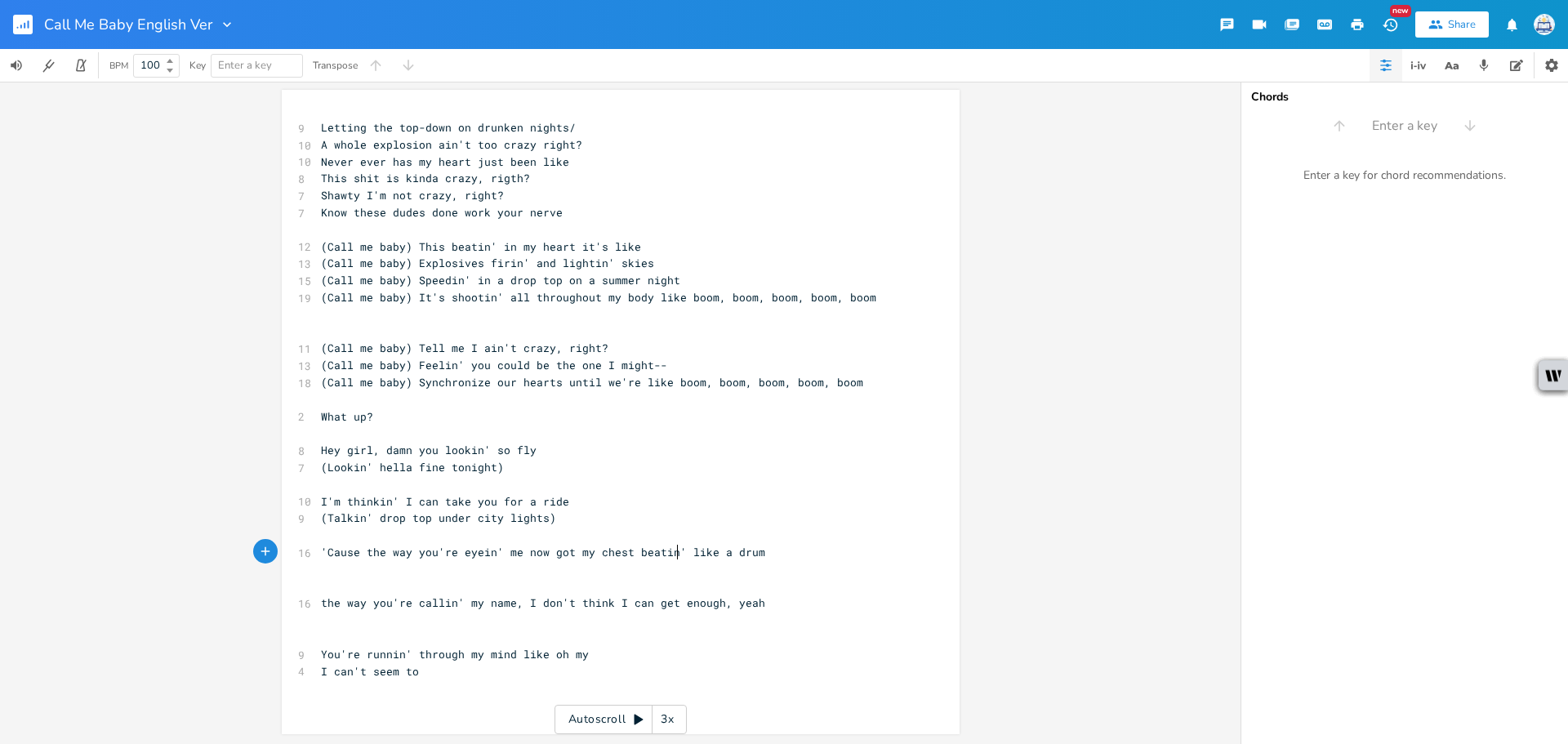
scroll to position [0, 2]
click at [815, 572] on pre "​" at bounding box center [613, 569] width 590 height 17
drag, startPoint x: 771, startPoint y: 555, endPoint x: 284, endPoint y: 538, distance: 487.3
click at [282, 549] on div "'Cause the way you're eyein' me now got my chest beatin' like a drum x 9 Lettin…" at bounding box center [621, 412] width 678 height 645
type textarea "Know these dudes done work your nerve 'Cause the way you're eyein' me now got m…"
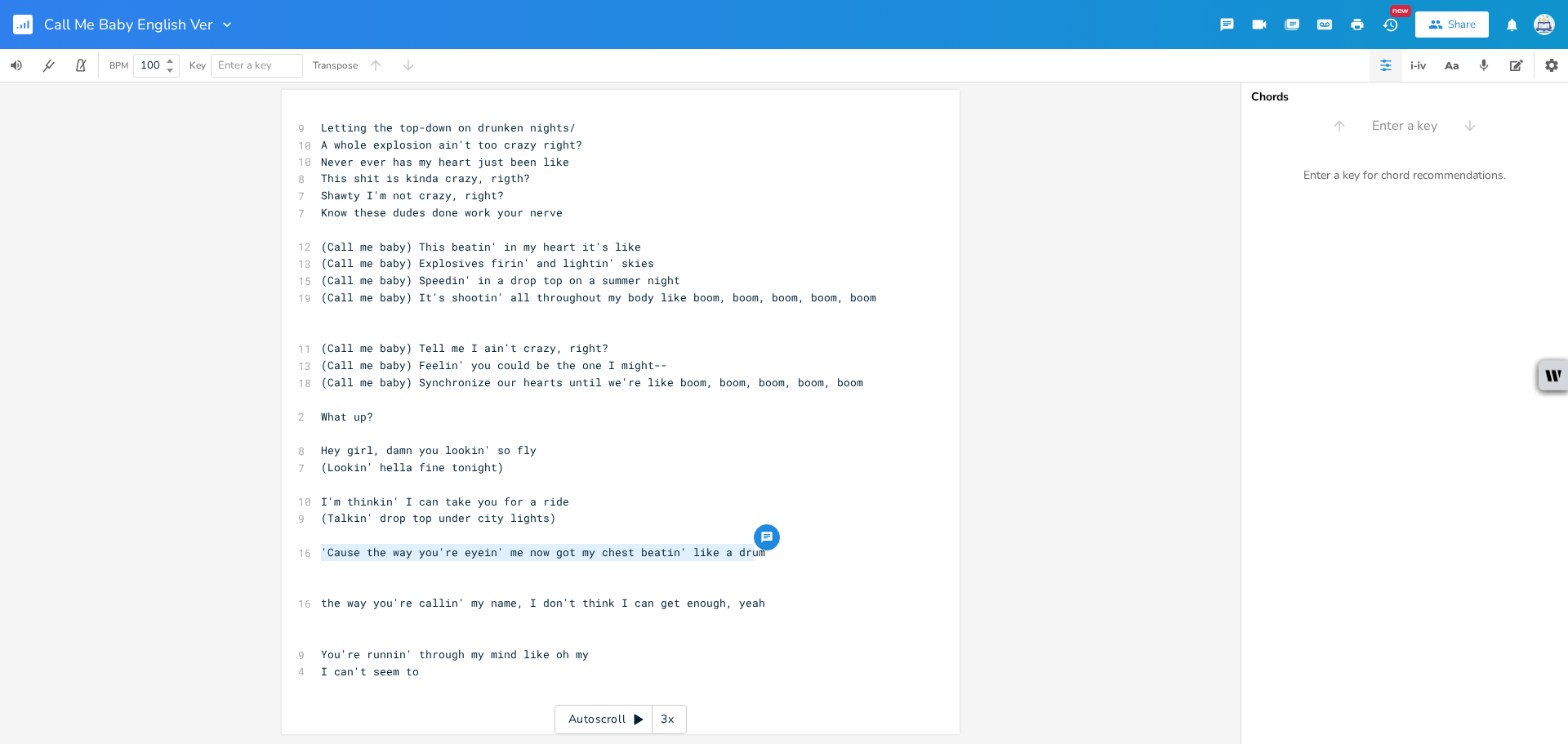
click at [584, 205] on div "9 Letting the top-down on drunken nights/ 10 A whole explosion ain't too crazy …" at bounding box center [613, 408] width 590 height 578
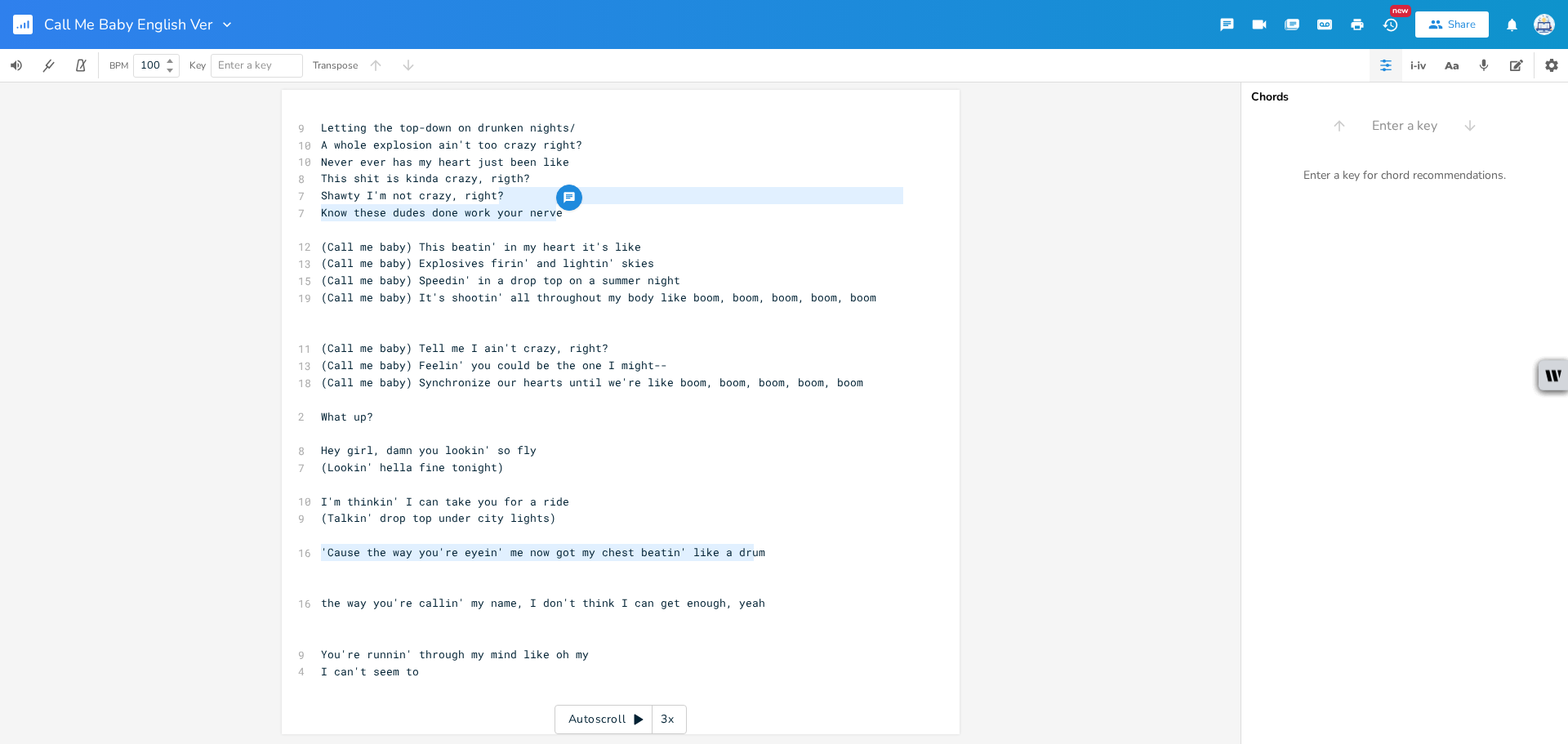
click at [576, 216] on pre "Know these dudes done work your nerve" at bounding box center [613, 212] width 590 height 17
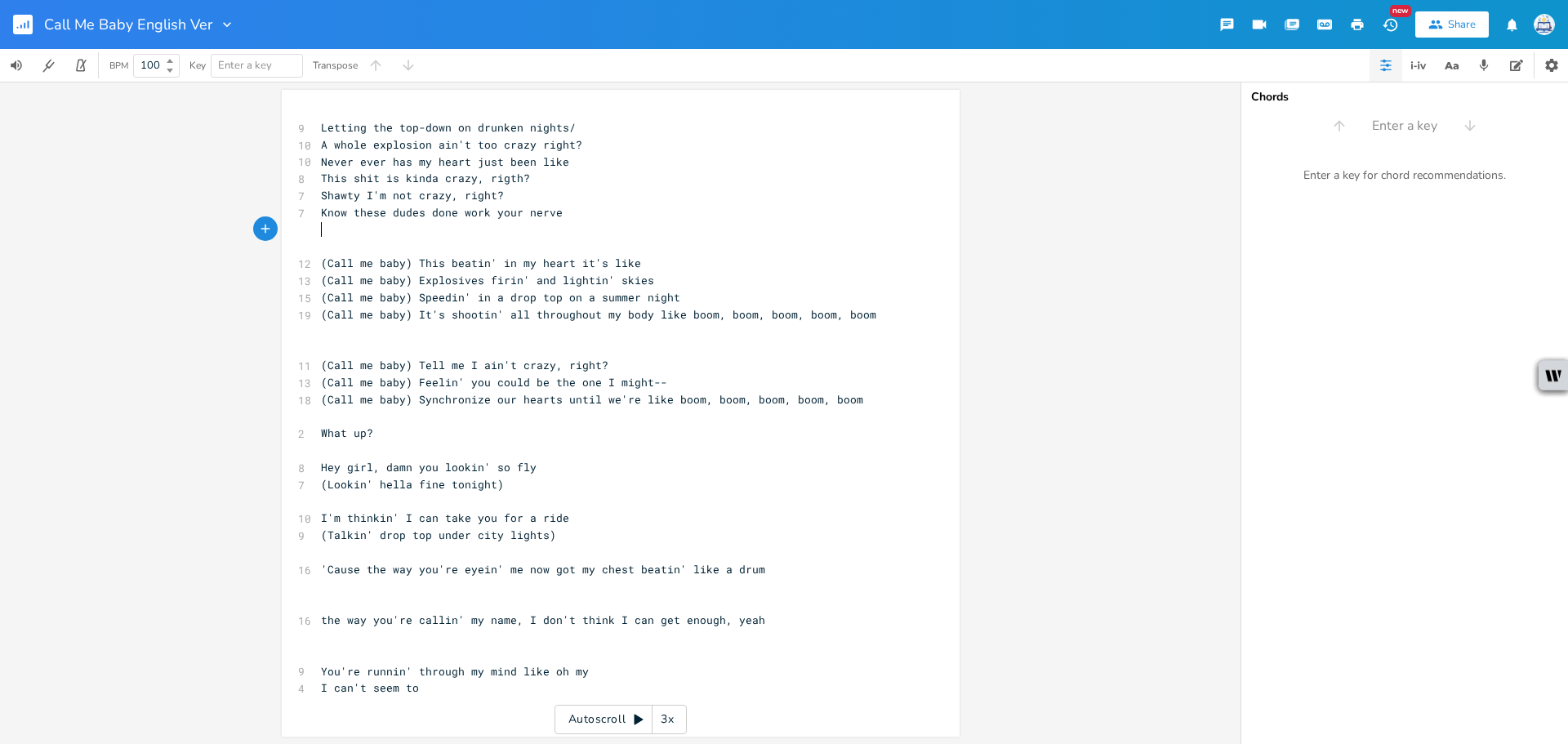
paste textarea "drum"
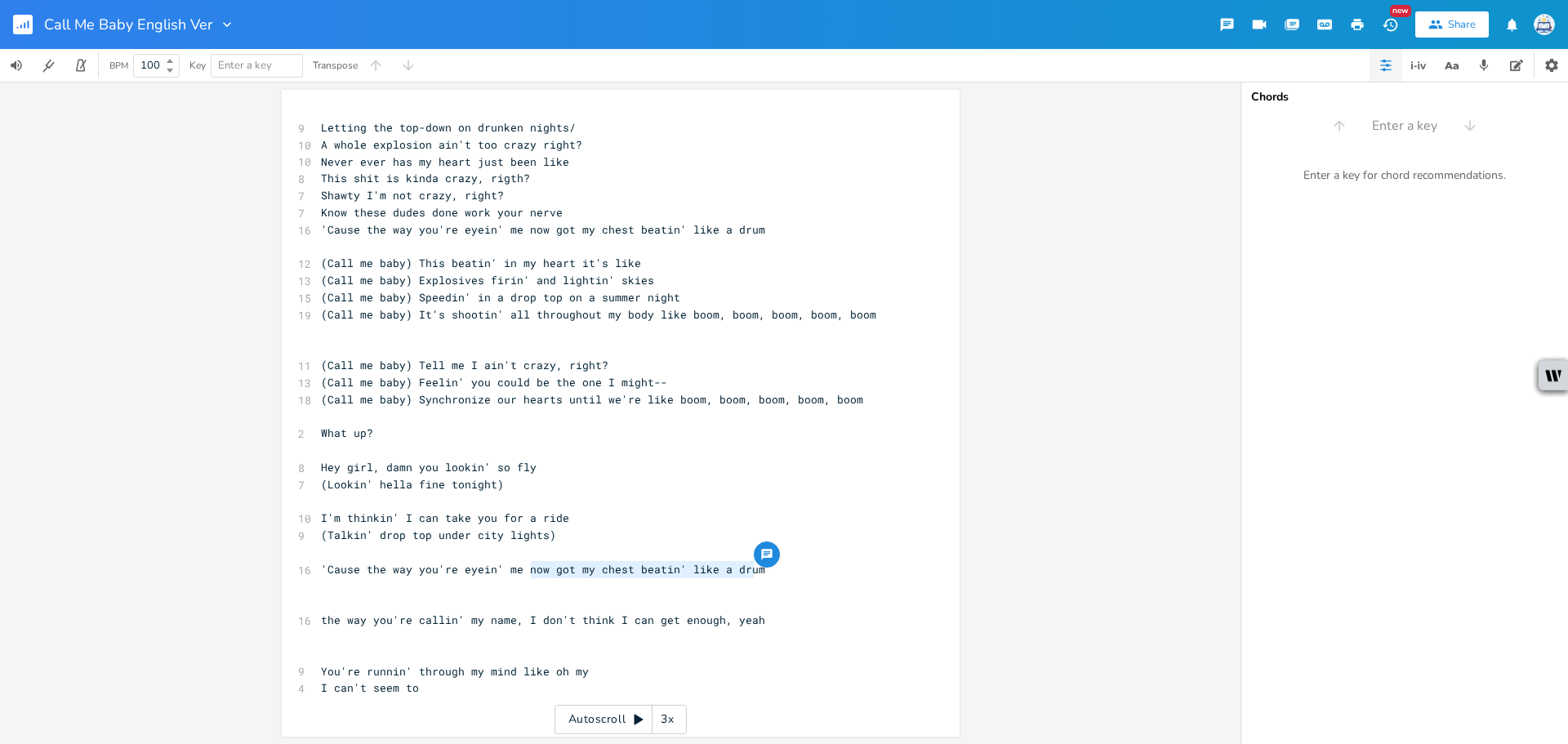
drag, startPoint x: 774, startPoint y: 574, endPoint x: 521, endPoint y: 574, distance: 253.0
click at [521, 574] on pre "'Cause the way you're eyein' me now got my chest beatin' like a drum" at bounding box center [613, 569] width 590 height 17
type textarea "down, I ain't waitn"
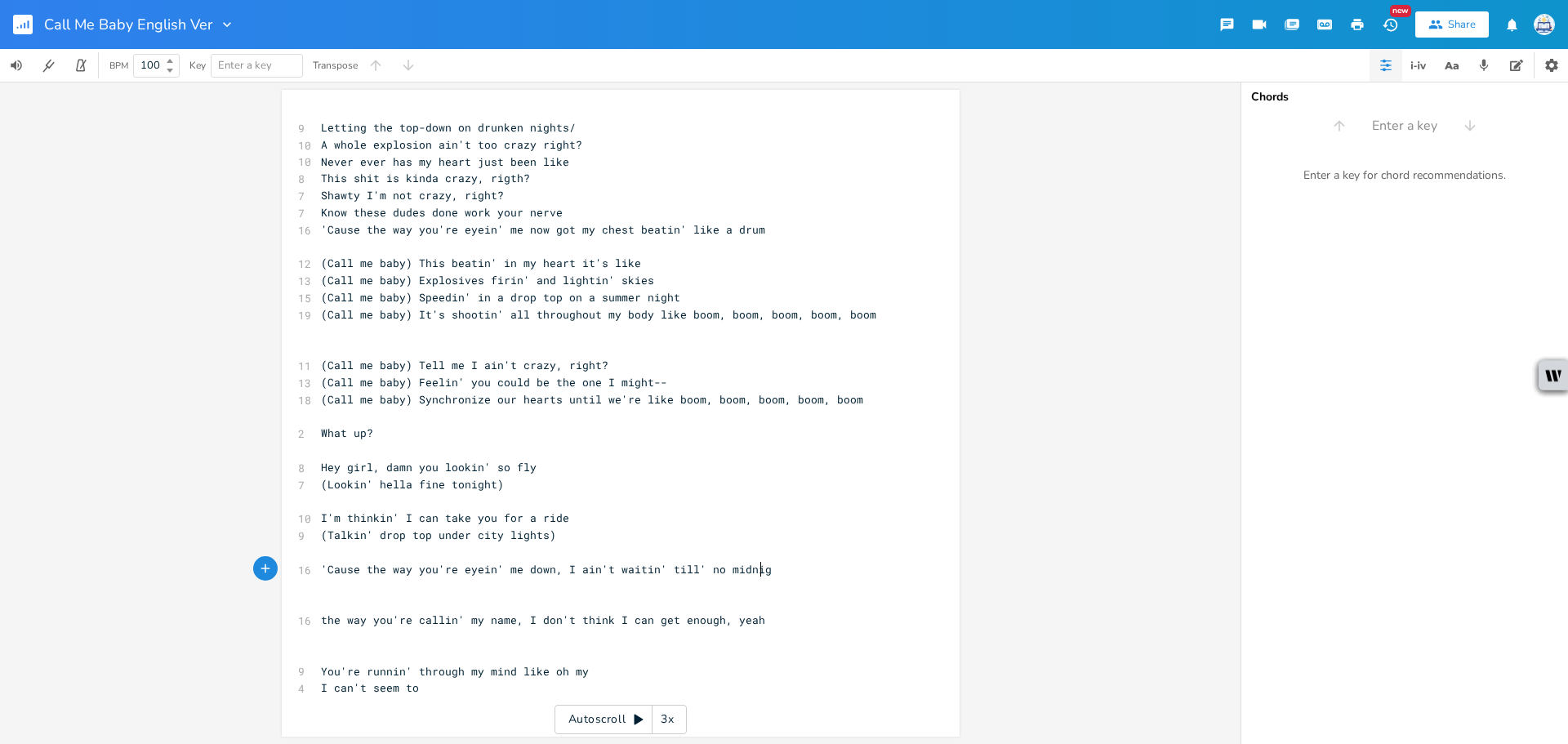
type textarea "in' till' no midnight"
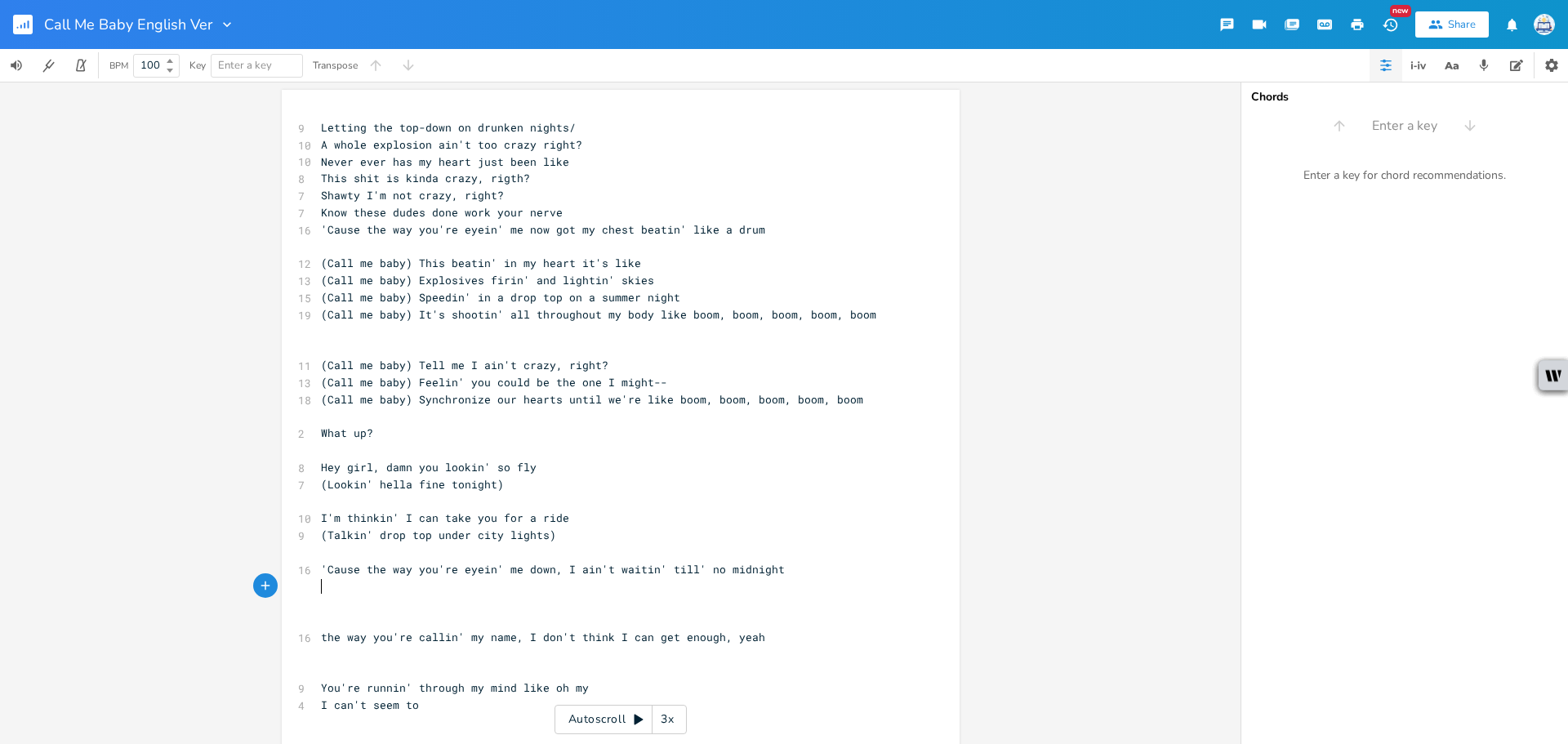
scroll to position [0, 2]
type textarea "'Cusr"
type textarea "ause there'"
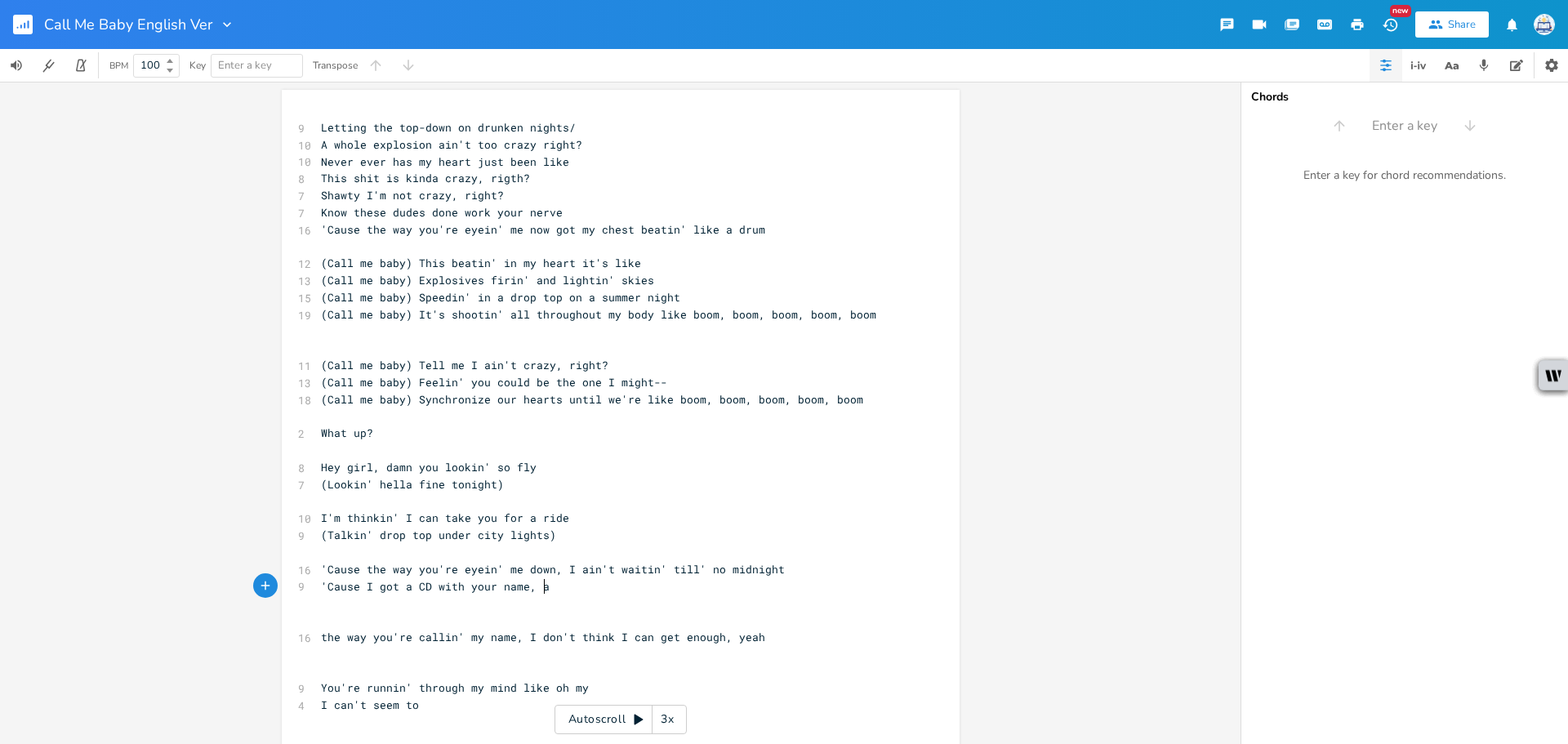
type textarea "I got a CD with your name, an"
type textarea "and I'm plottin' ony"
type textarea "you tonight"
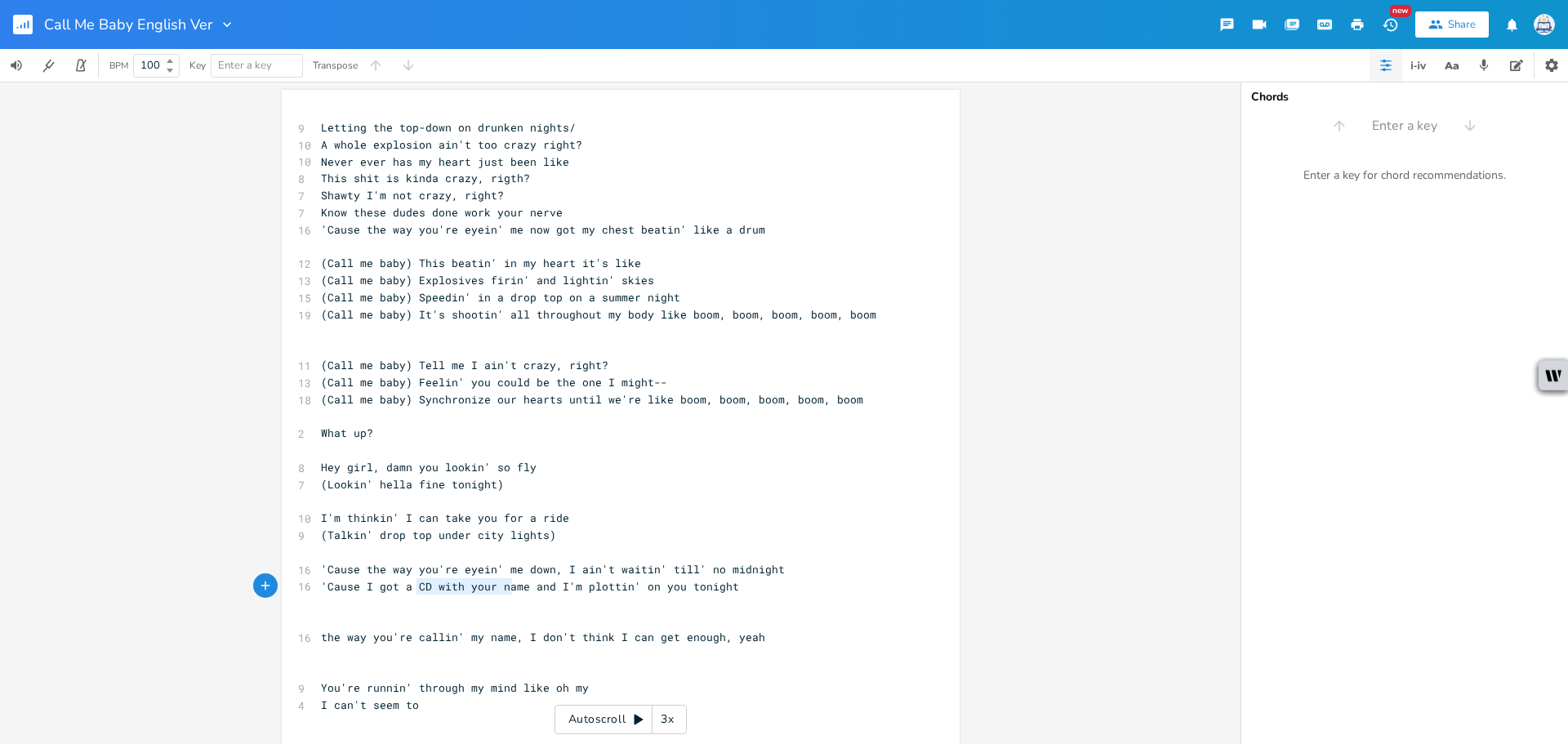
type textarea "CD with your name"
drag, startPoint x: 412, startPoint y: 588, endPoint x: 521, endPoint y: 590, distance: 109.0
click at [521, 590] on span "'Cause I got a CD with your name and I'm plottin' on you tonight" at bounding box center [530, 586] width 418 height 15
type textarea "a"
click at [404, 593] on span "'Cause I got a CD with your name and I'm plottin' on you tonight" at bounding box center [530, 586] width 418 height 15
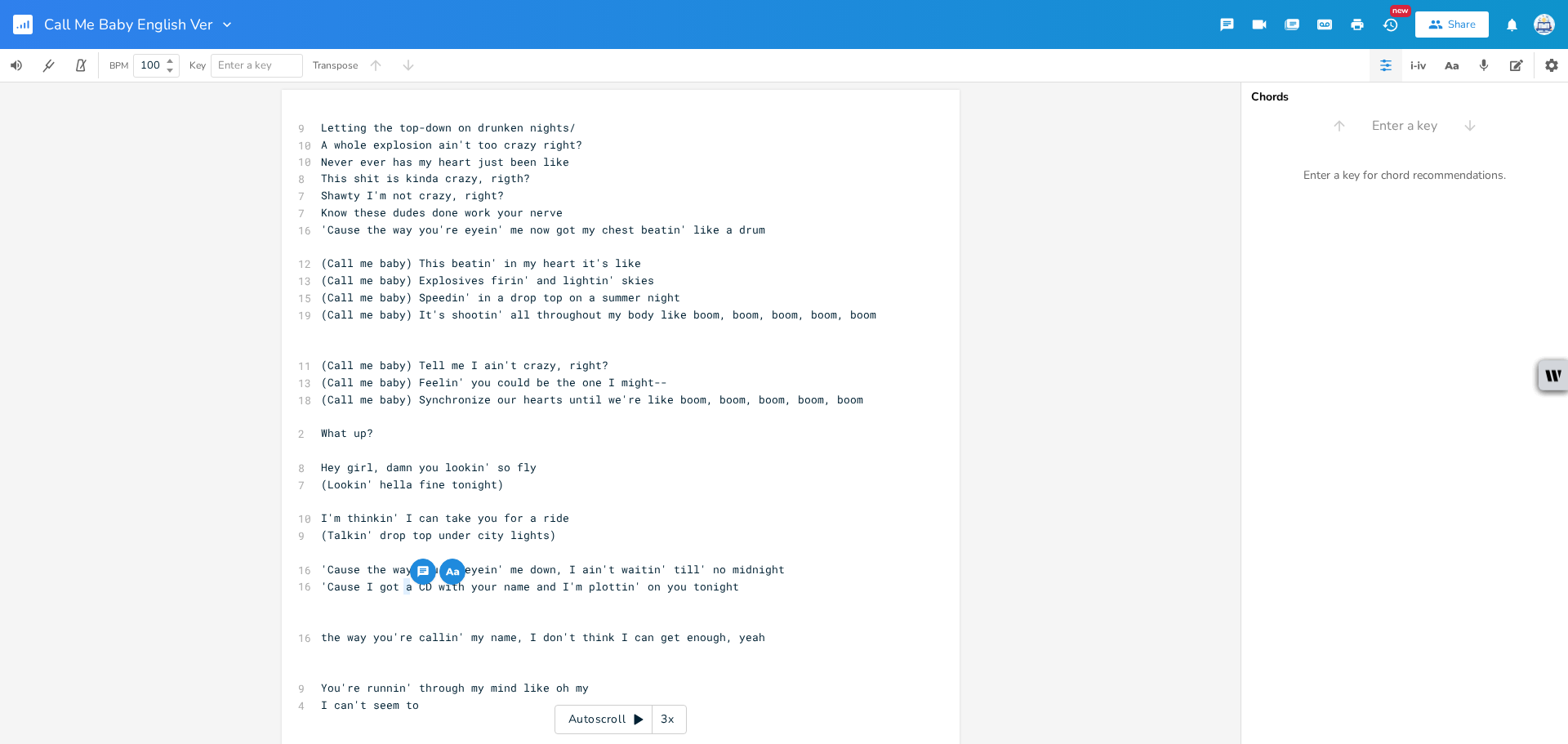
click at [405, 590] on span "'Cause I got a CD with your name and I'm plottin' on you tonight" at bounding box center [530, 586] width 418 height 15
click at [397, 587] on span "'Cause I got a CD with your name and I'm plottin' on you tonight" at bounding box center [530, 586] width 418 height 15
type textarea "CD with your name"
drag, startPoint x: 414, startPoint y: 588, endPoint x: 523, endPoint y: 593, distance: 109.1
click at [523, 593] on span "'Cause I got a CD with your name and I'm plottin' on you tonight" at bounding box center [530, 586] width 418 height 15
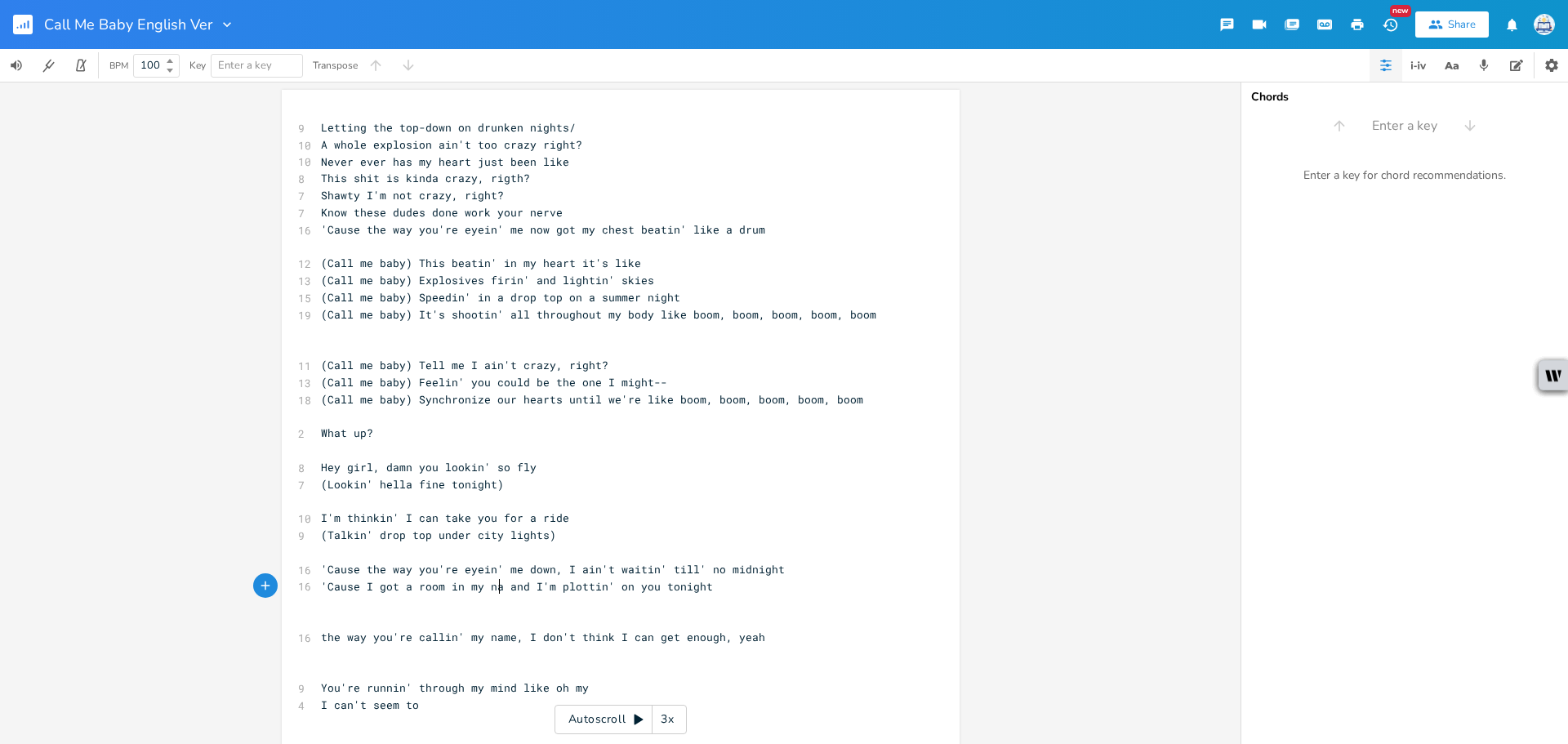
type textarea "room in my name"
click at [587, 557] on pre "​" at bounding box center [613, 552] width 590 height 17
drag, startPoint x: 378, startPoint y: 538, endPoint x: 320, endPoint y: 541, distance: 58.1
click at [321, 541] on span "(Talkin' drop top under city lights)" at bounding box center [438, 535] width 235 height 15
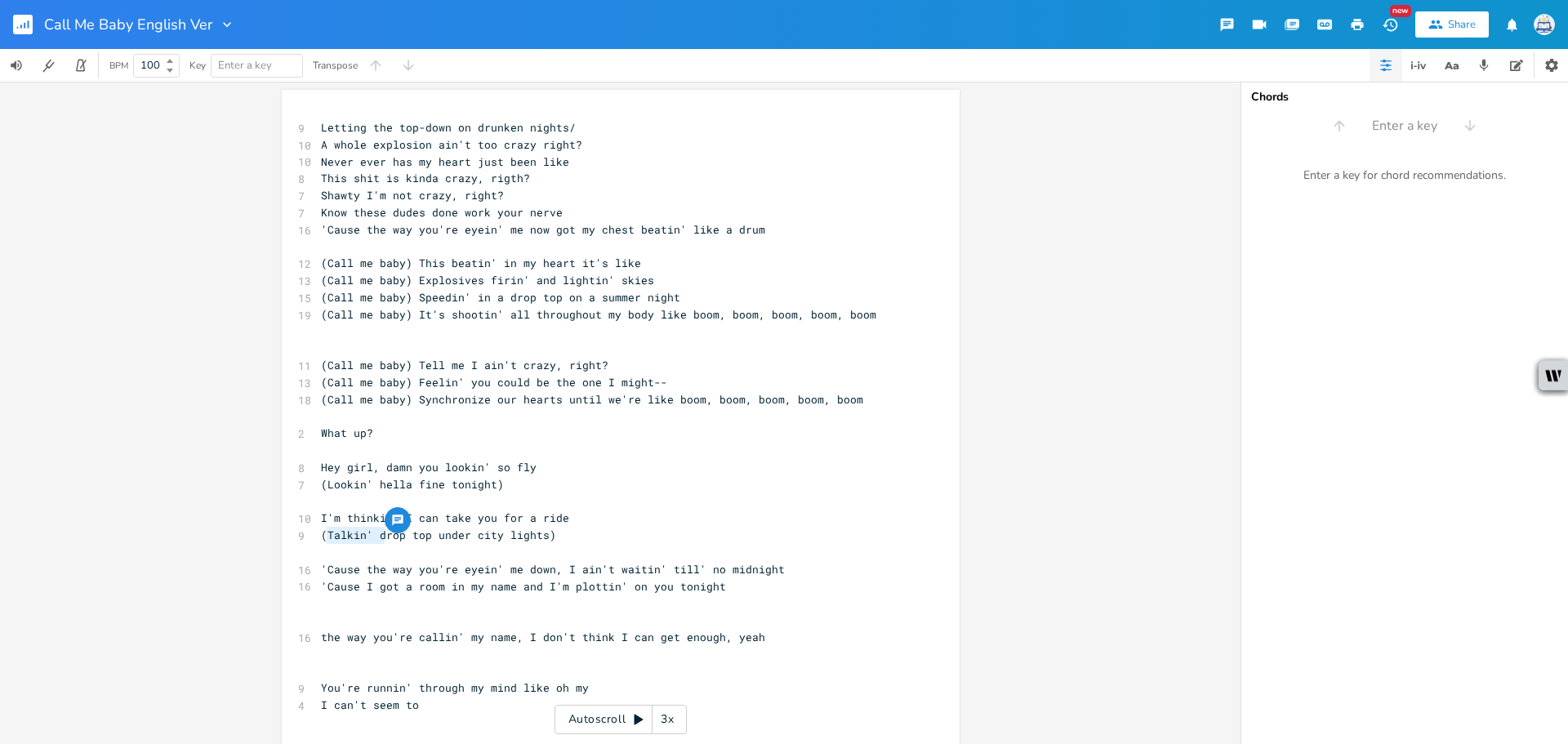
type textarea "D"
drag, startPoint x: 371, startPoint y: 540, endPoint x: 323, endPoint y: 542, distance: 48.0
click at [323, 542] on span "(Drop top under city lights)" at bounding box center [412, 535] width 183 height 15
type textarea "tOURI"
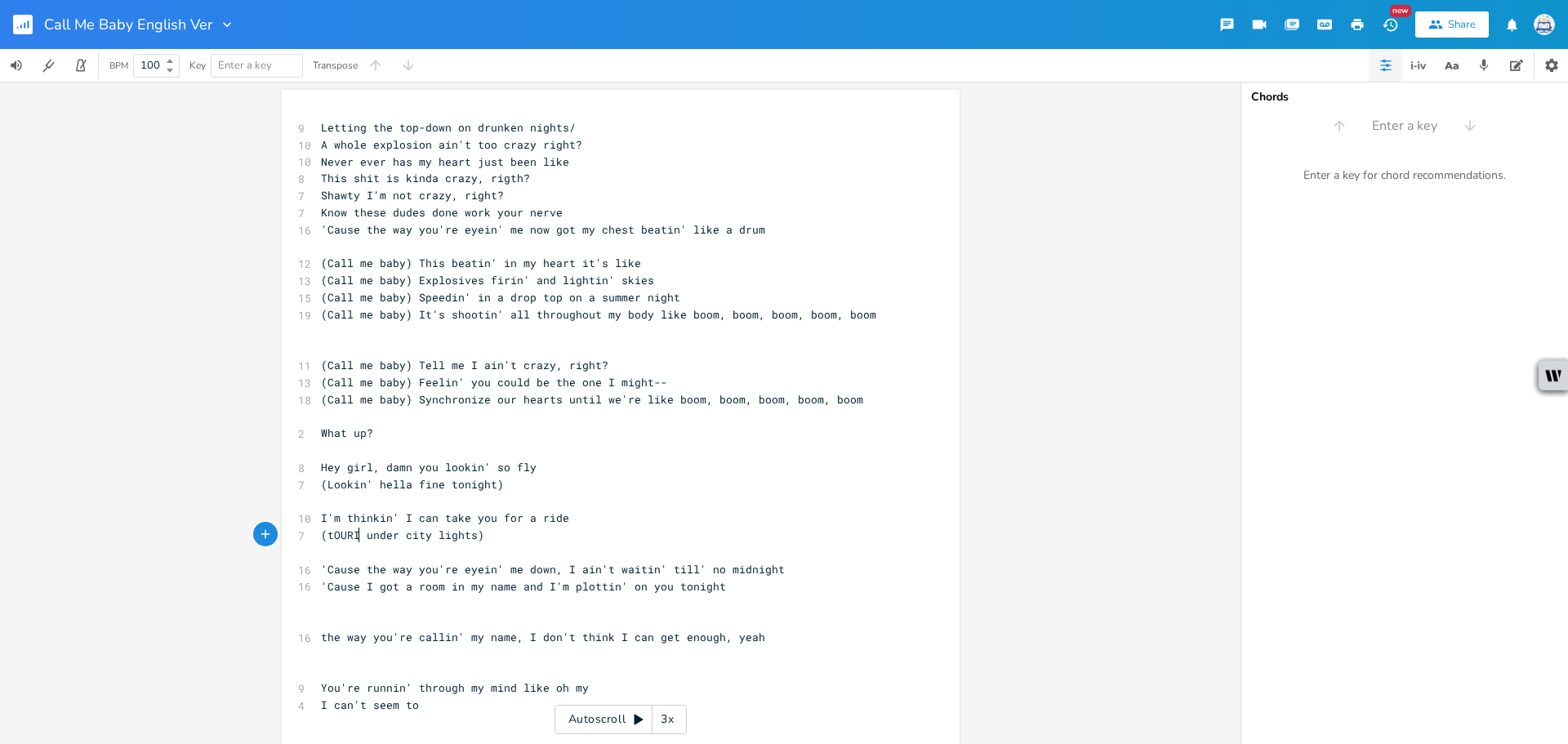
scroll to position [0, 29]
type textarea "Tourin;"
type textarea "'"
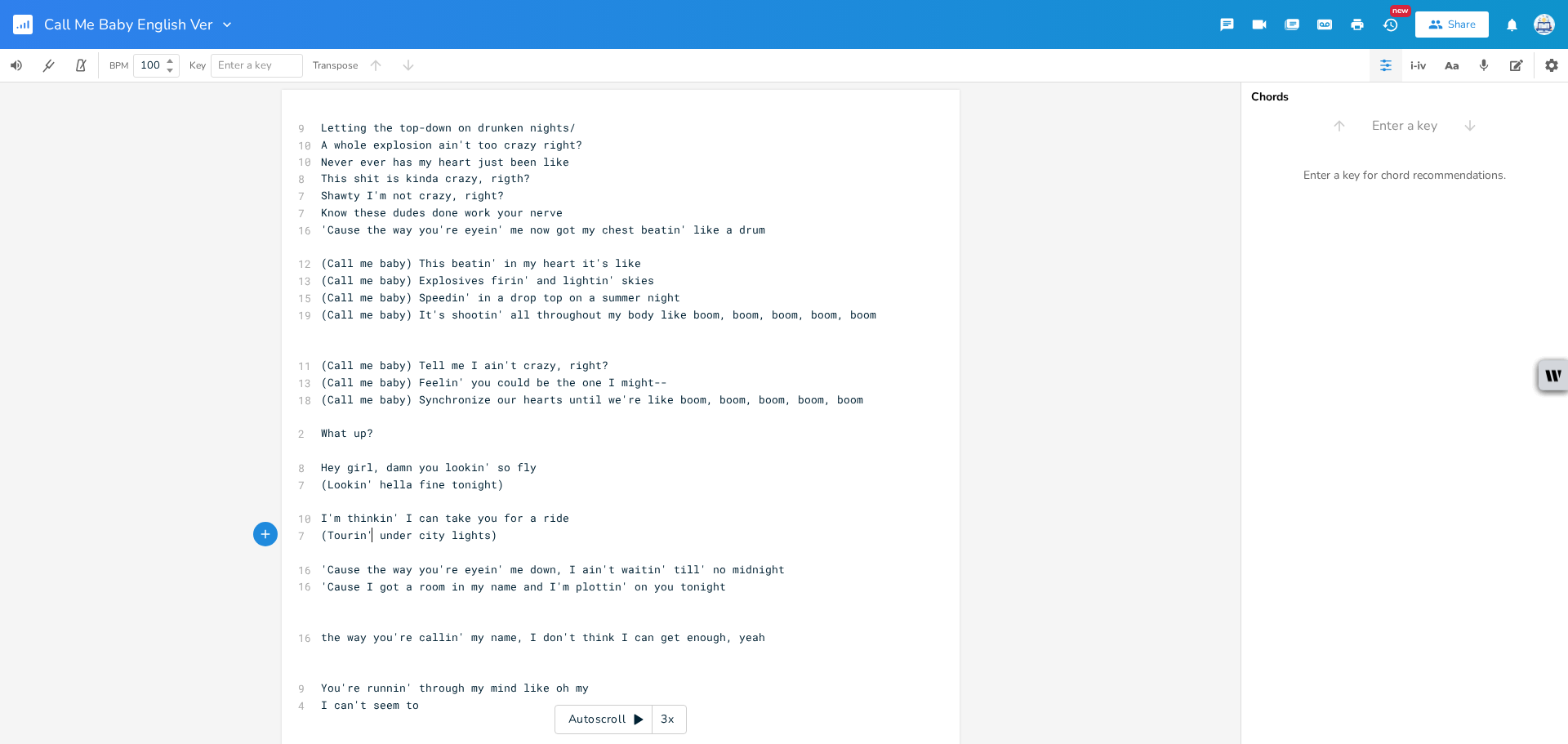
type textarea "'Cause the way you're eyein' me down, I ain't waitin' till' no midnight"
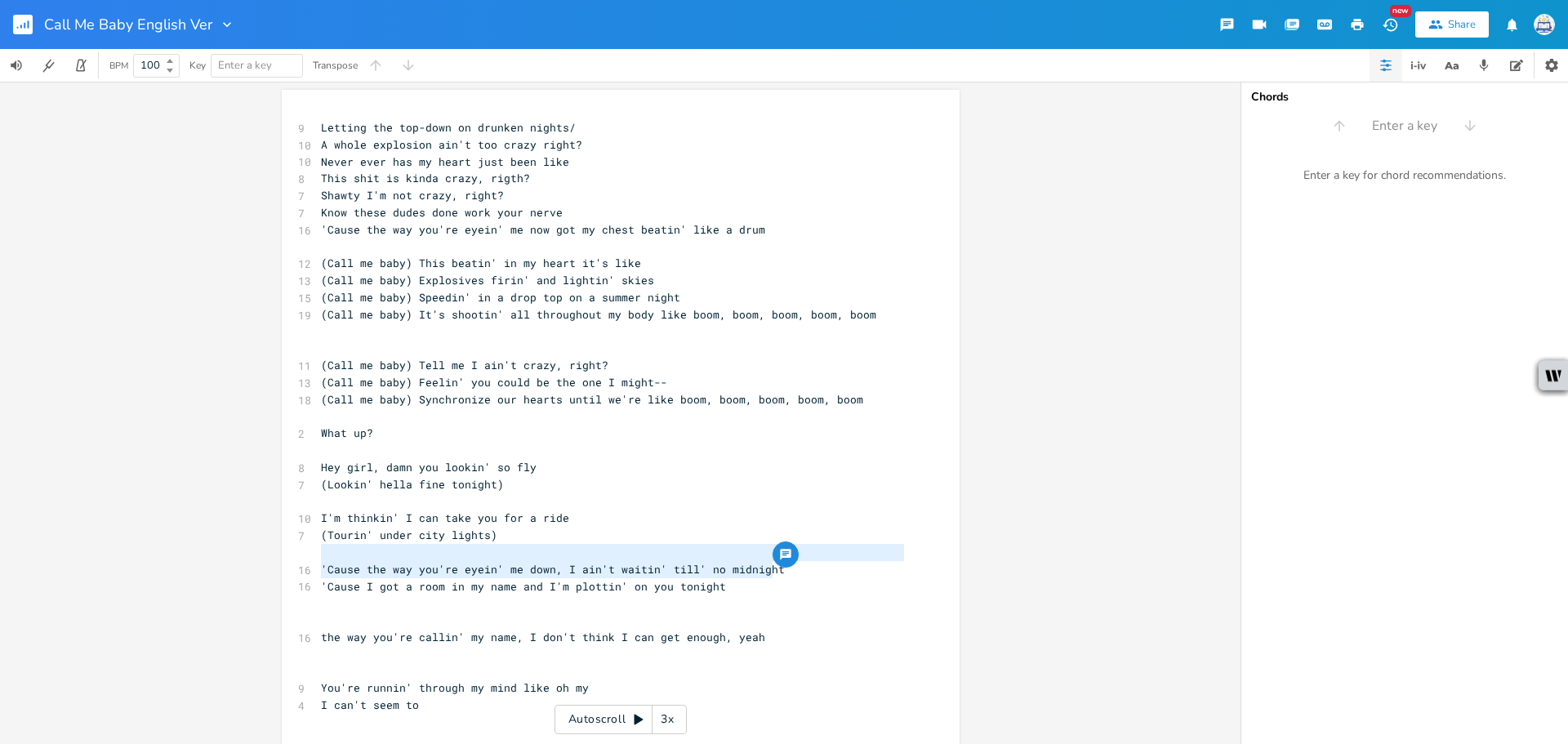
drag, startPoint x: 805, startPoint y: 575, endPoint x: 288, endPoint y: 559, distance: 517.2
click at [288, 559] on div "'Cause the way you're eyein' me down, I ain't waitin' till' no midnight x 9 Let…" at bounding box center [621, 422] width 678 height 664
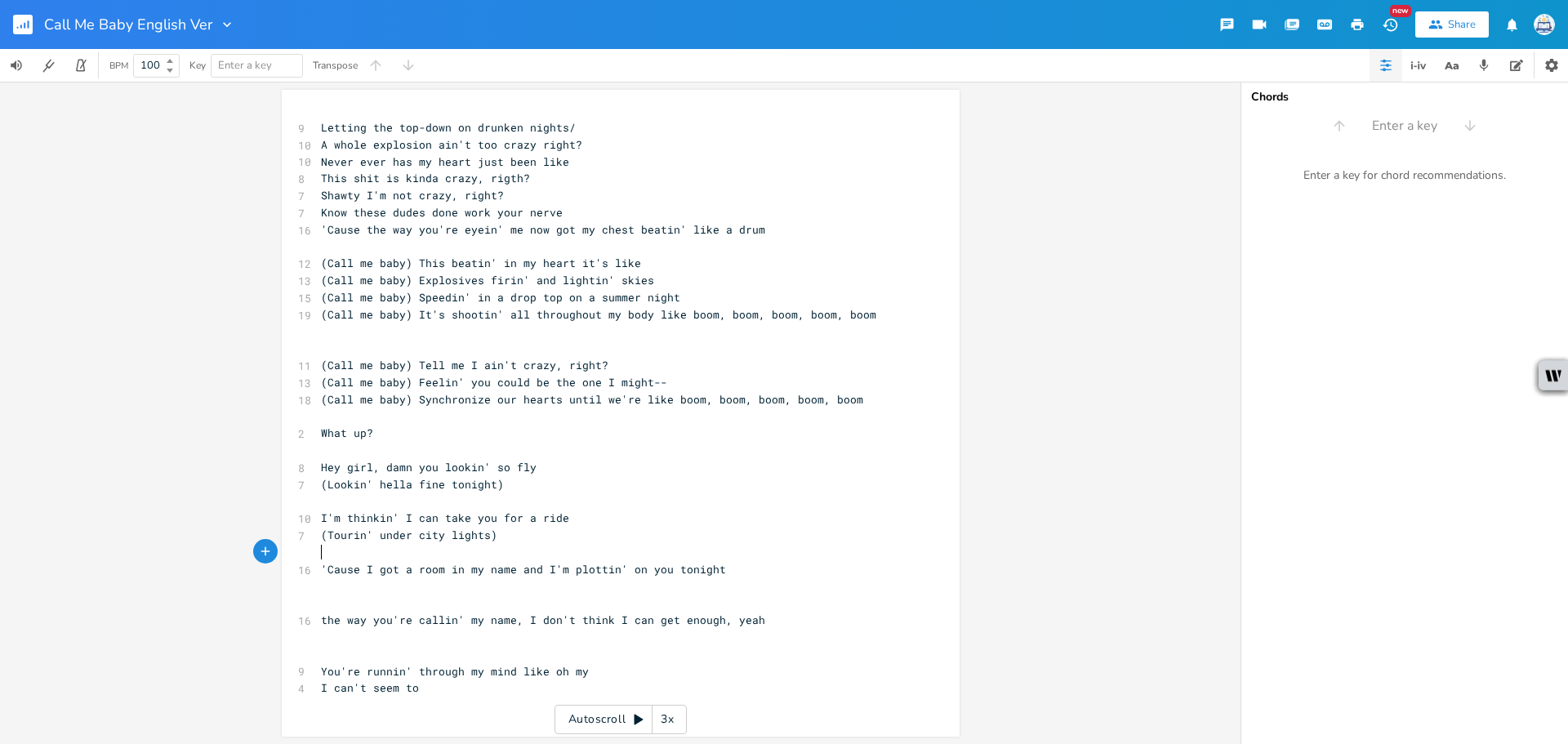
click at [835, 706] on pre "​" at bounding box center [613, 705] width 590 height 17
drag, startPoint x: 347, startPoint y: 517, endPoint x: 297, endPoint y: 517, distance: 50.0
click at [318, 517] on div "10 I'm thinkin' I can take you for a ride" at bounding box center [613, 518] width 590 height 17
type textarea "T"
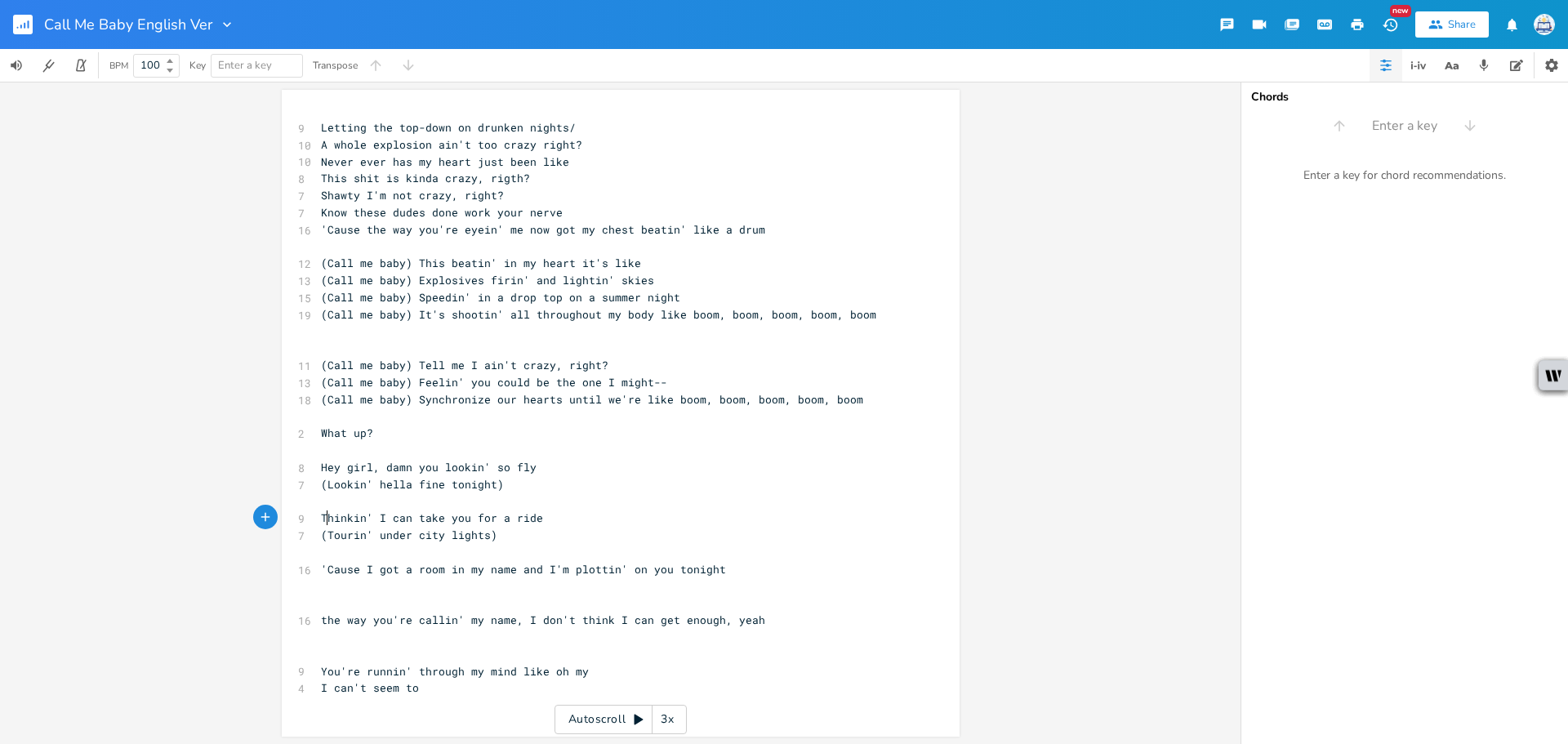
click at [631, 565] on span "'Cause I got a room in my name and I'm plottin' on you tonight" at bounding box center [523, 569] width 405 height 15
type textarea "n"
drag, startPoint x: 559, startPoint y: 519, endPoint x: 376, endPoint y: 520, distance: 183.0
click at [376, 520] on pre "Thinkin' I can take you for a ride" at bounding box center [613, 518] width 590 height 17
type textarea "we can leave or sumn liek"
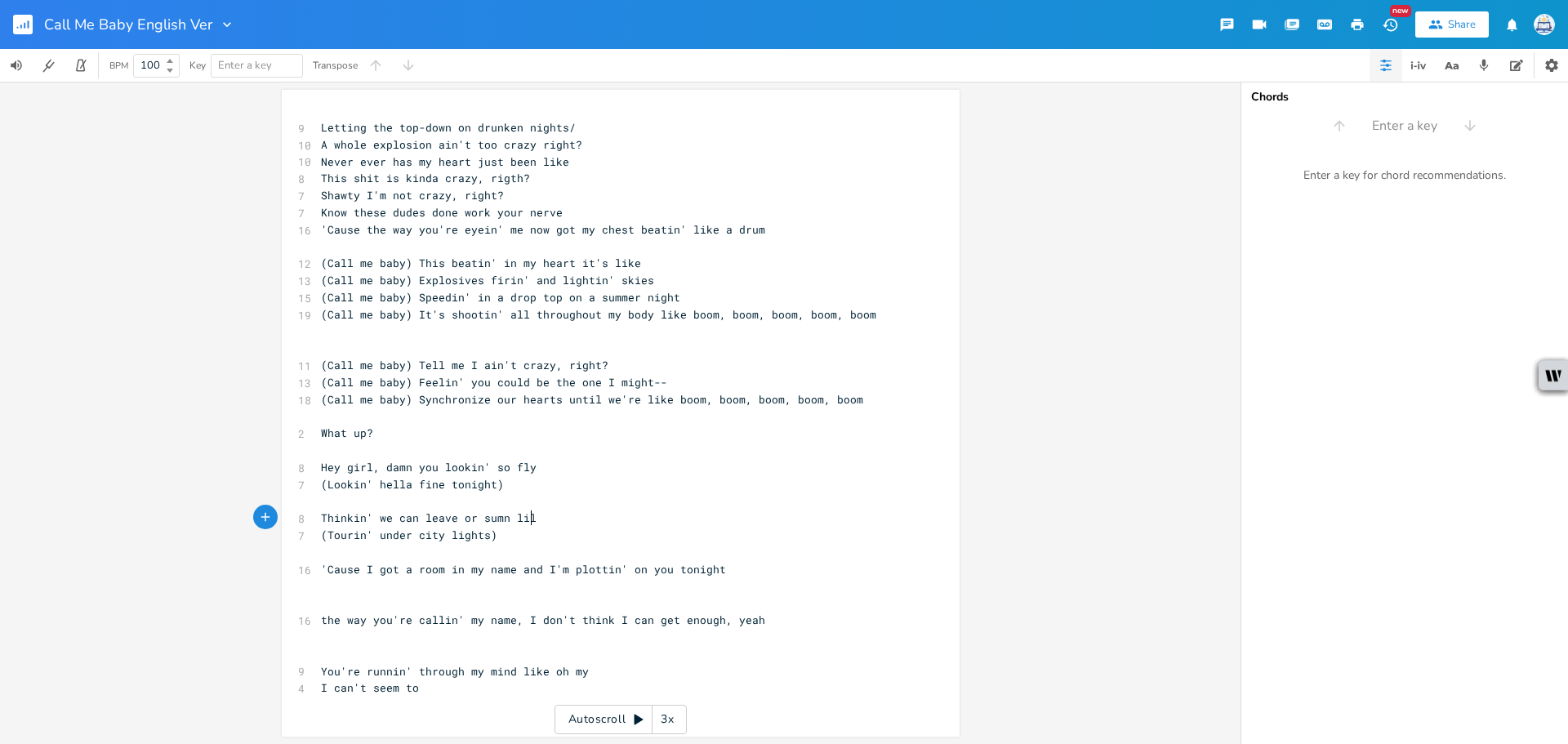
type textarea "le"
type textarea "ke--"
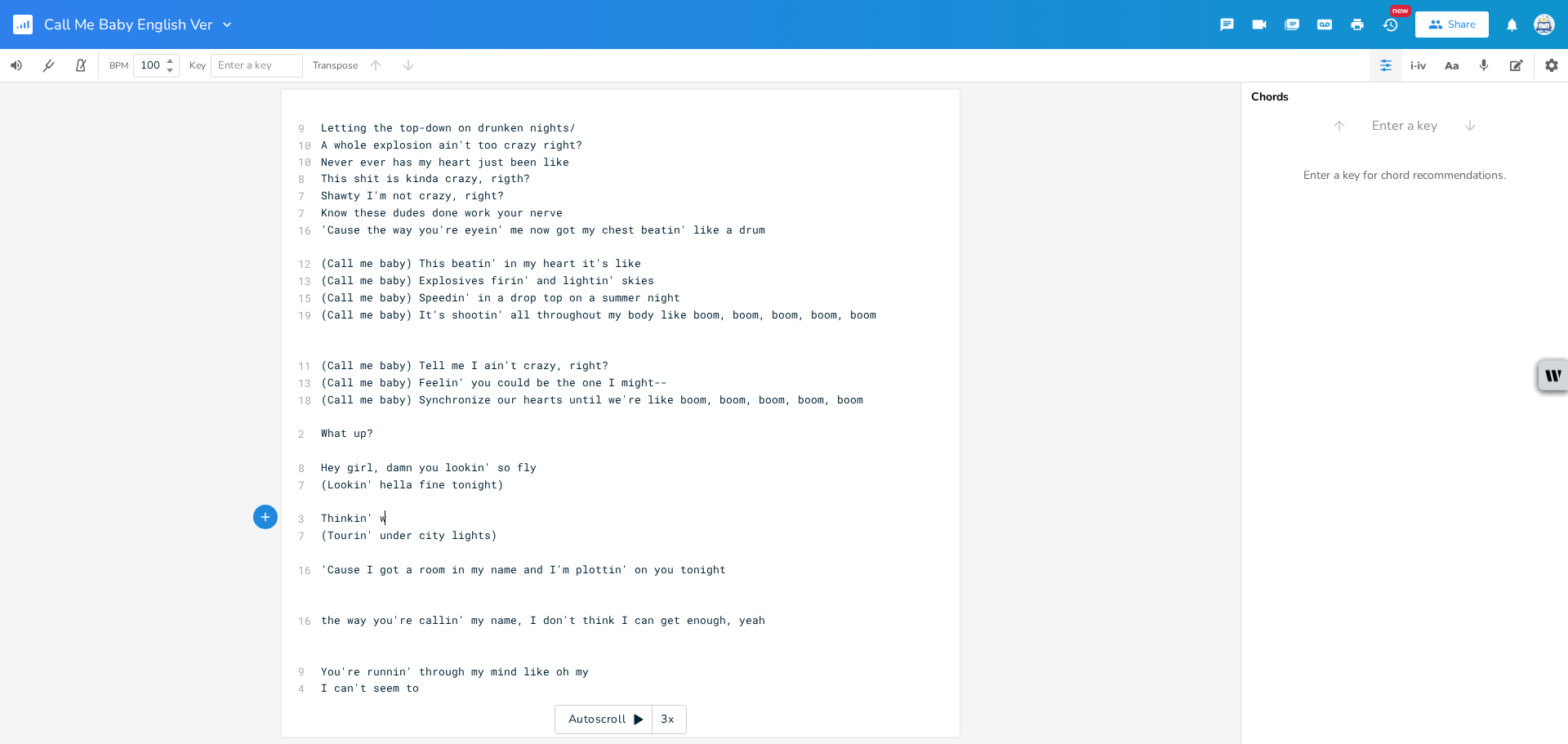
type textarea "I can take you for a ride"
click at [581, 544] on pre "​" at bounding box center [613, 552] width 590 height 17
click at [760, 567] on pre "'Cause I got a room in my name and I'm plottin' on you tonight" at bounding box center [613, 569] width 590 height 17
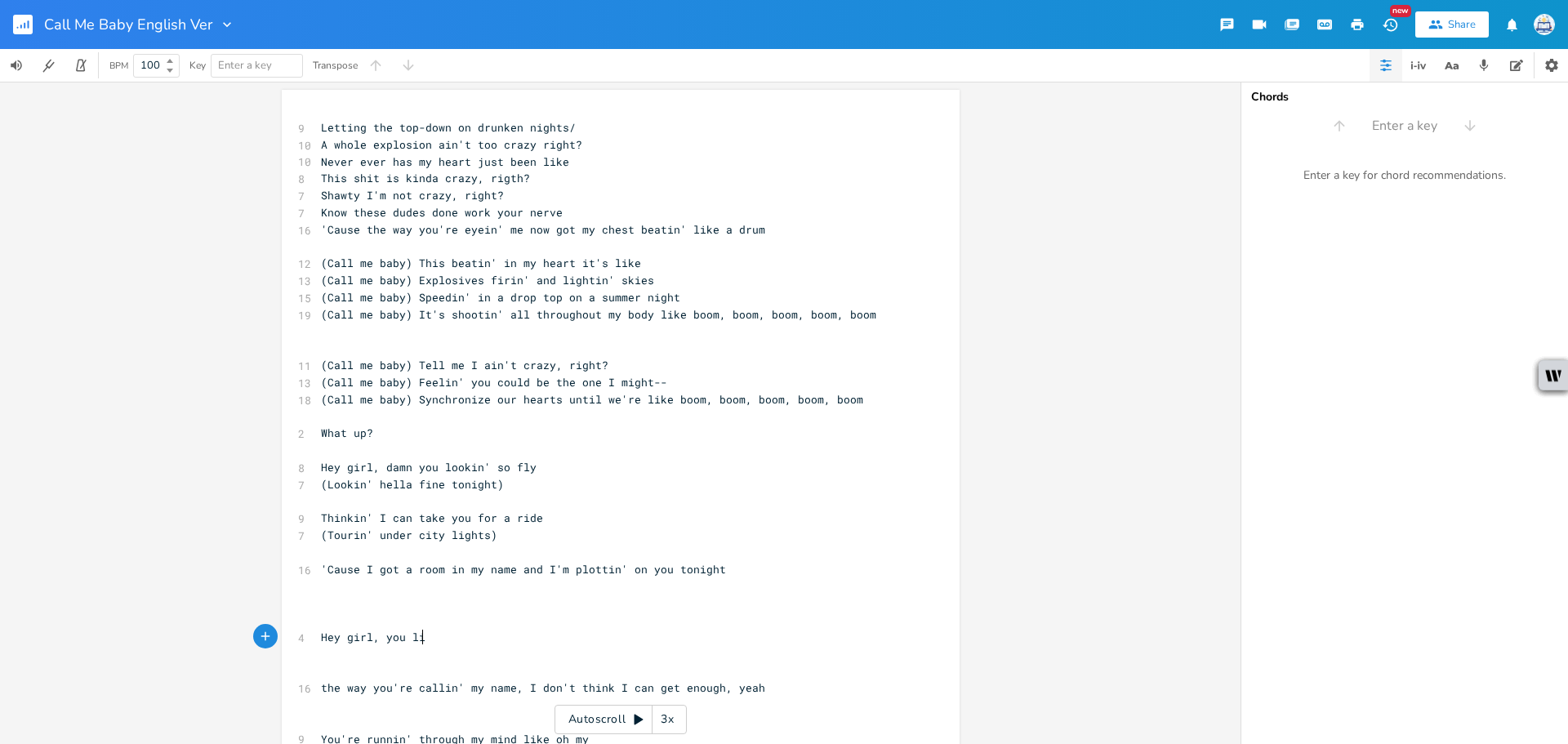
type textarea "Hey girl, you like"
type textarea "hit l"
type textarea "me like a bullet"
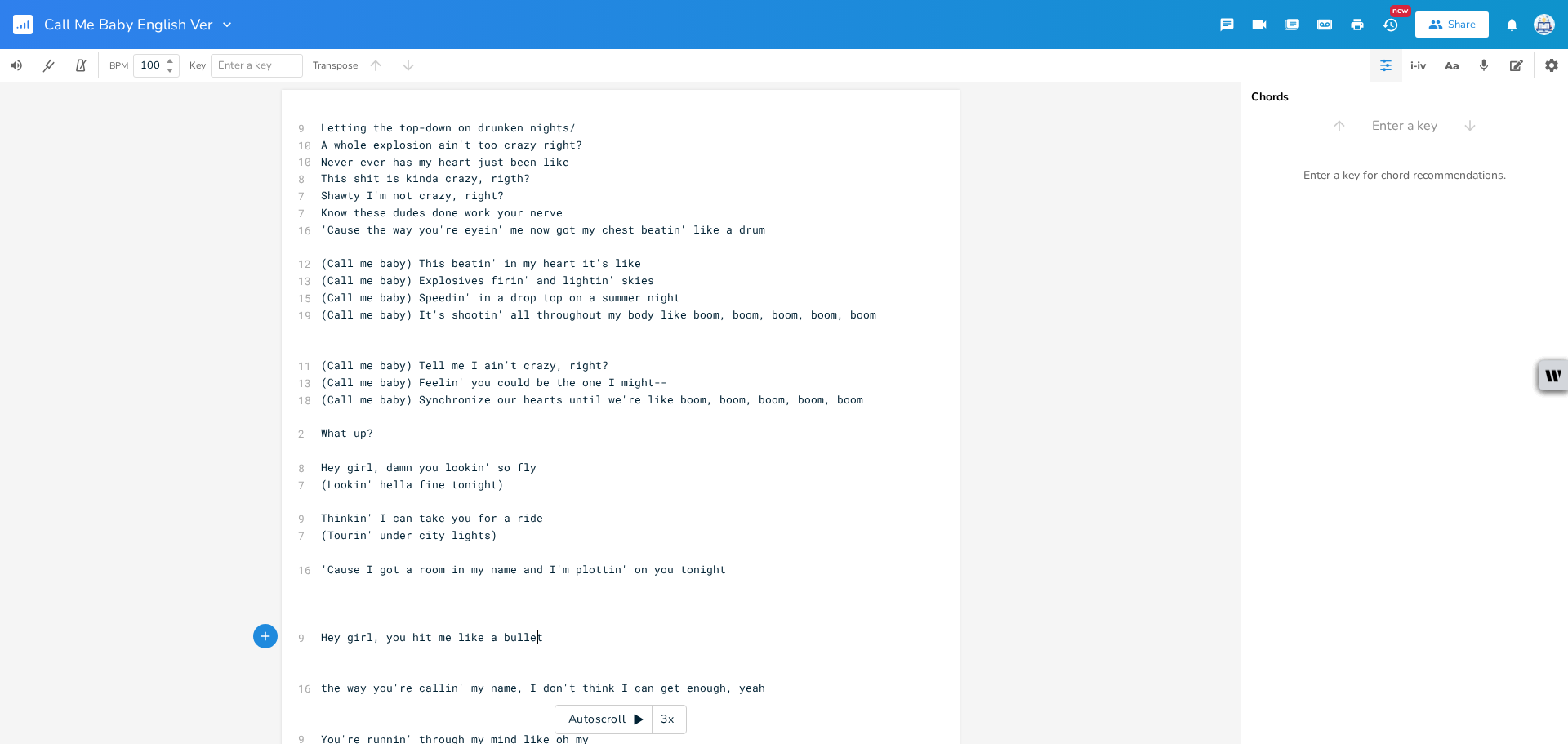
scroll to position [0, 74]
drag, startPoint x: 545, startPoint y: 635, endPoint x: 408, endPoint y: 639, distance: 137.1
click at [408, 639] on pre "Hey girl, you hit me like a bullet" at bounding box center [613, 637] width 590 height 17
type textarea "struck me like a bullsey"
type textarea "eye"
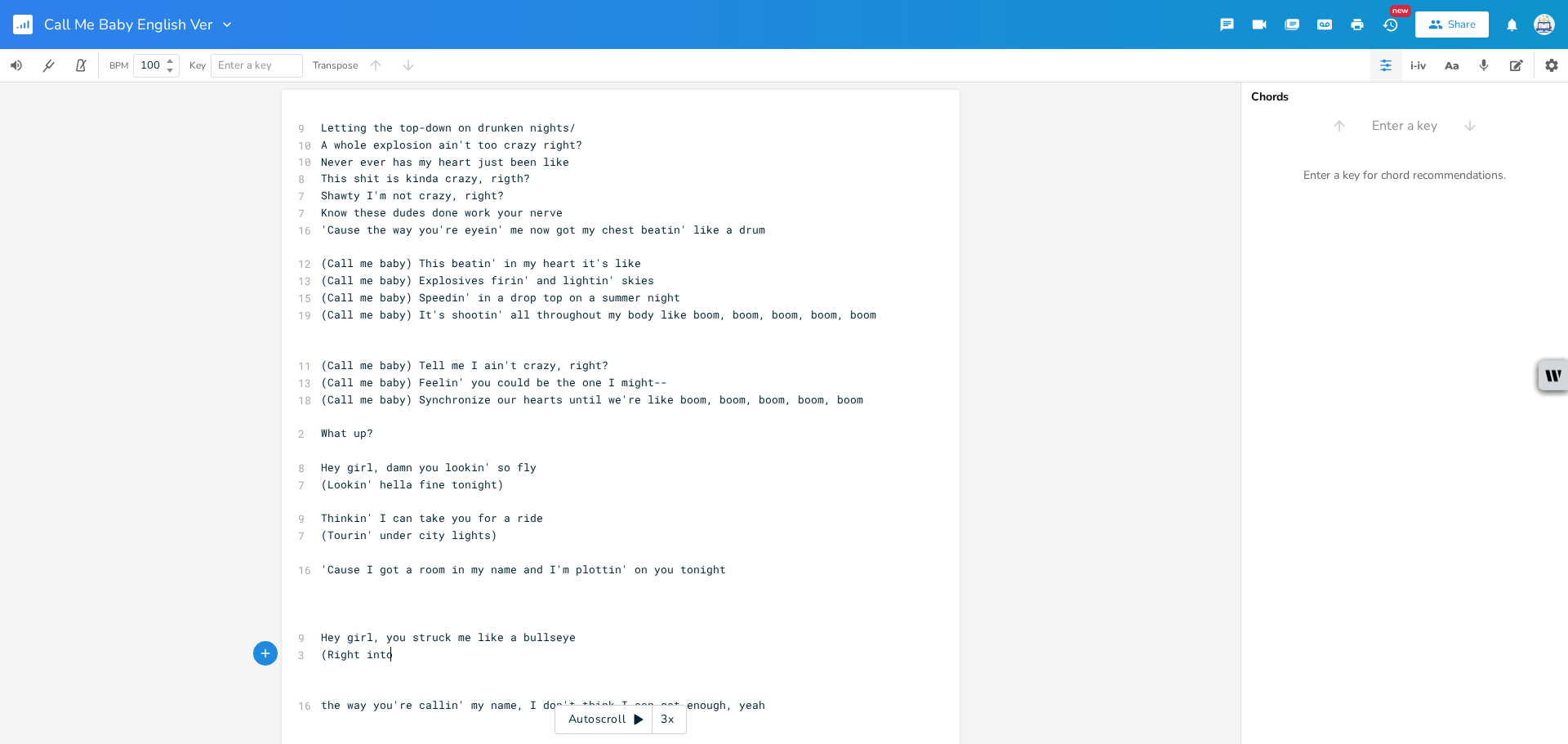
scroll to position [0, 53]
type textarea "(Right into my sorry heart)"
type textarea "K"
type textarea "Lookin' hella fine ot"
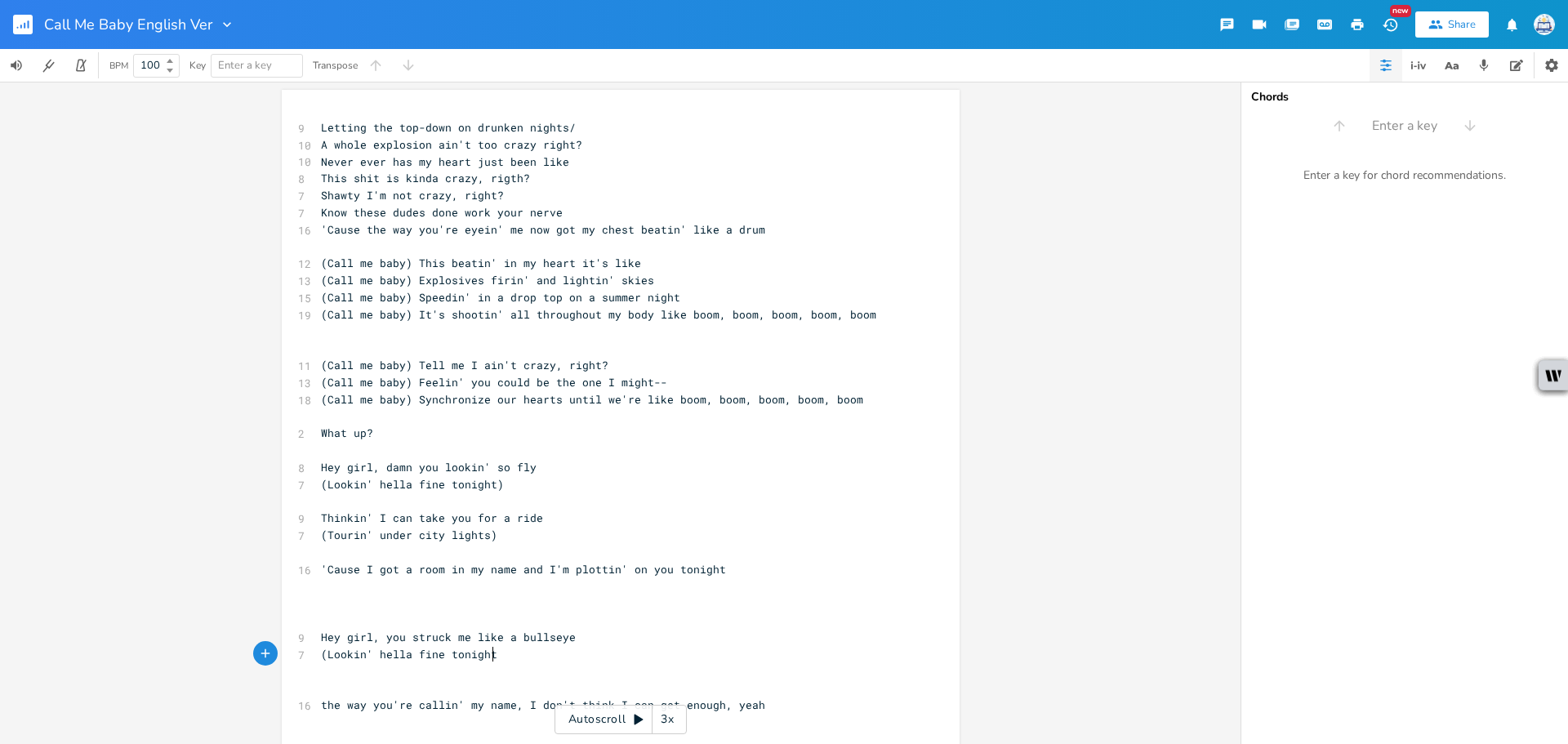
scroll to position [0, 38]
type textarea "tonight)"
drag, startPoint x: 407, startPoint y: 655, endPoint x: 324, endPoint y: 659, distance: 83.1
click at [324, 659] on span "(Lookin' hella fine tonight)" at bounding box center [412, 654] width 183 height 15
type textarea "Damn you lookin'"
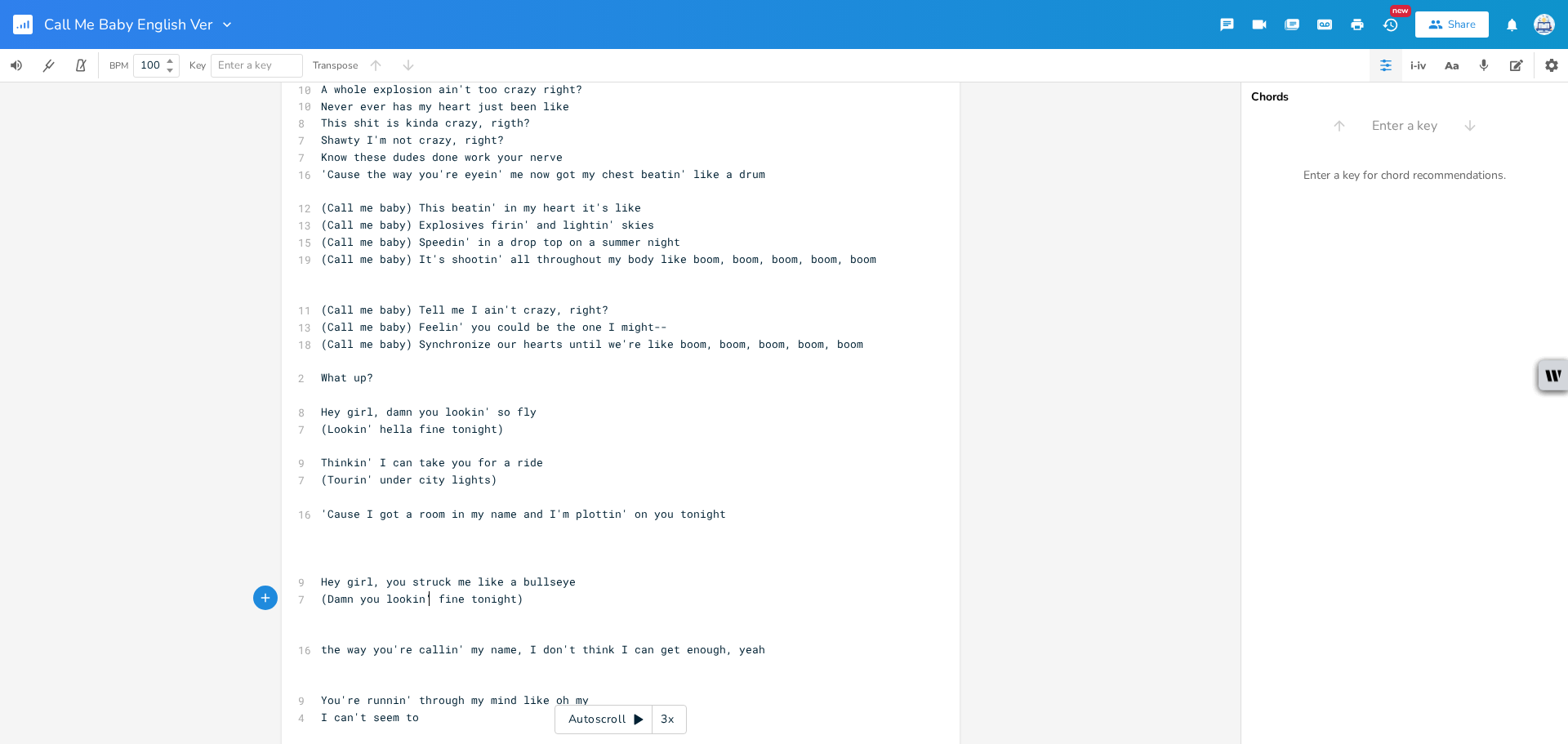
scroll to position [89, 0]
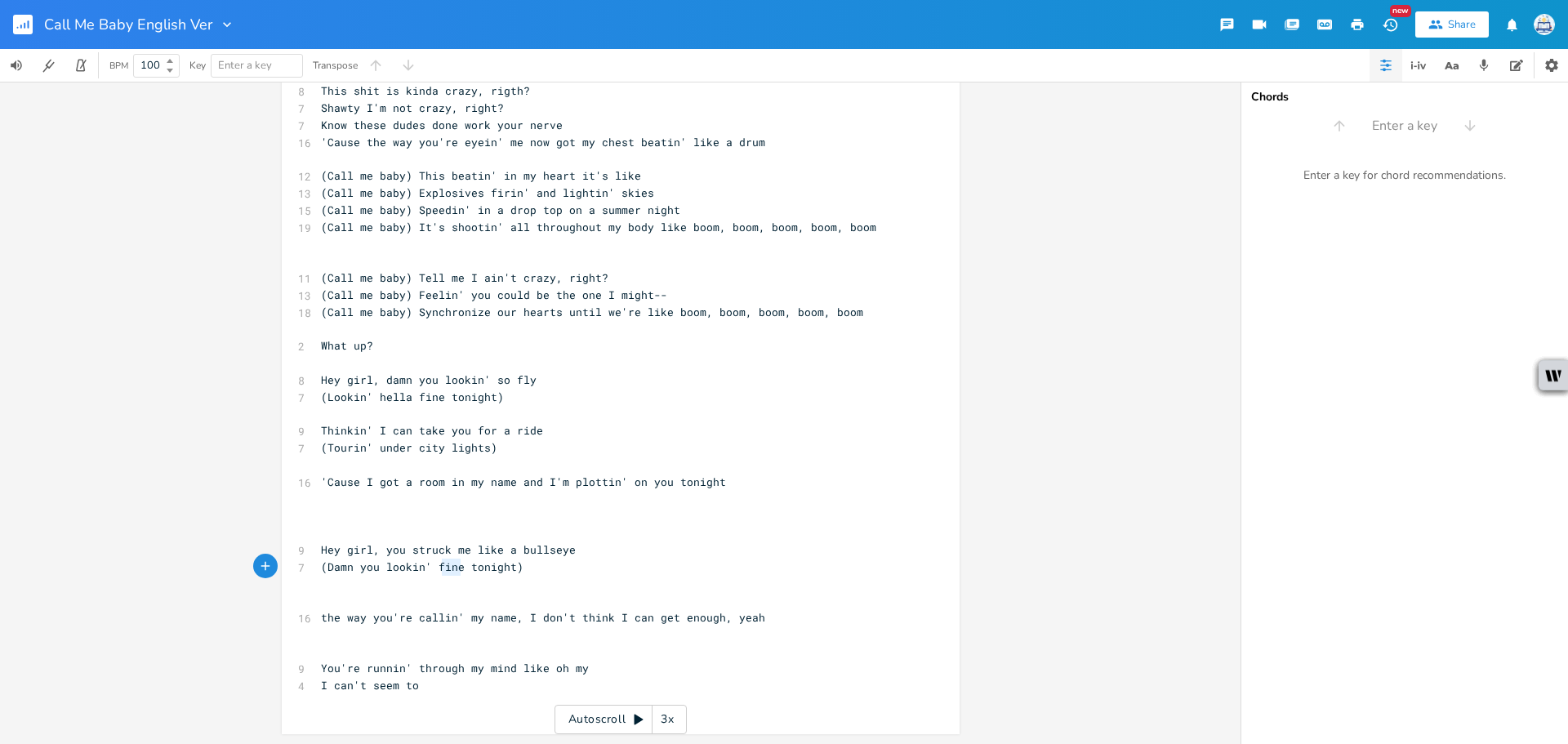
drag, startPoint x: 458, startPoint y: 567, endPoint x: 438, endPoint y: 566, distance: 20.0
click at [438, 566] on span "(Damn you lookin' fine tonight)" at bounding box center [422, 567] width 203 height 15
type textarea "ly"
click at [591, 591] on pre "​" at bounding box center [613, 584] width 590 height 17
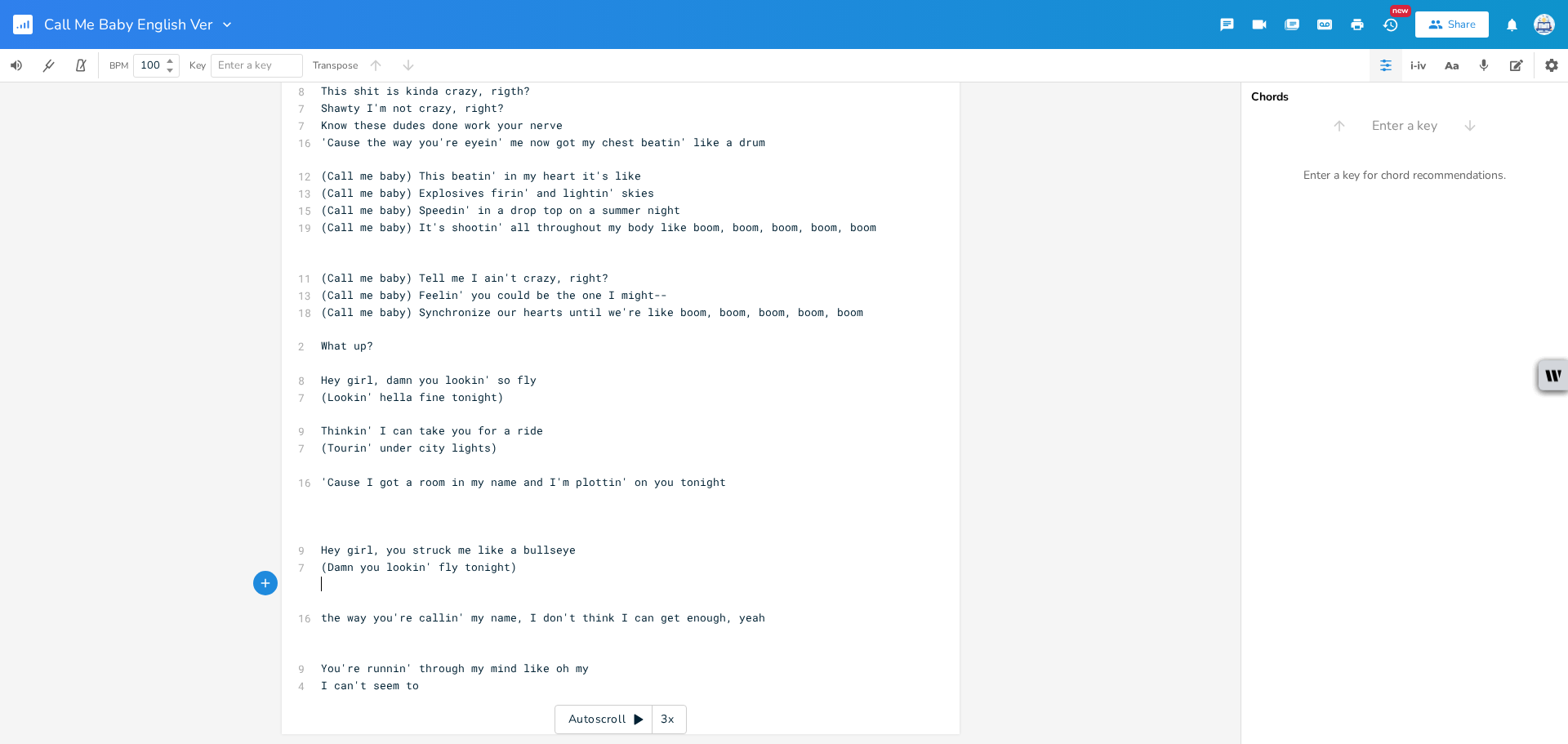
click at [431, 568] on span "(Damn you lookin' fly tonight)" at bounding box center [419, 567] width 196 height 15
click at [580, 570] on pre "(Damn you lookin' fly tonight)" at bounding box center [613, 567] width 590 height 17
drag, startPoint x: 449, startPoint y: 563, endPoint x: 321, endPoint y: 570, distance: 128.2
click at [321, 570] on span "(Damn you lookin' fly tonight)" at bounding box center [419, 567] width 196 height 15
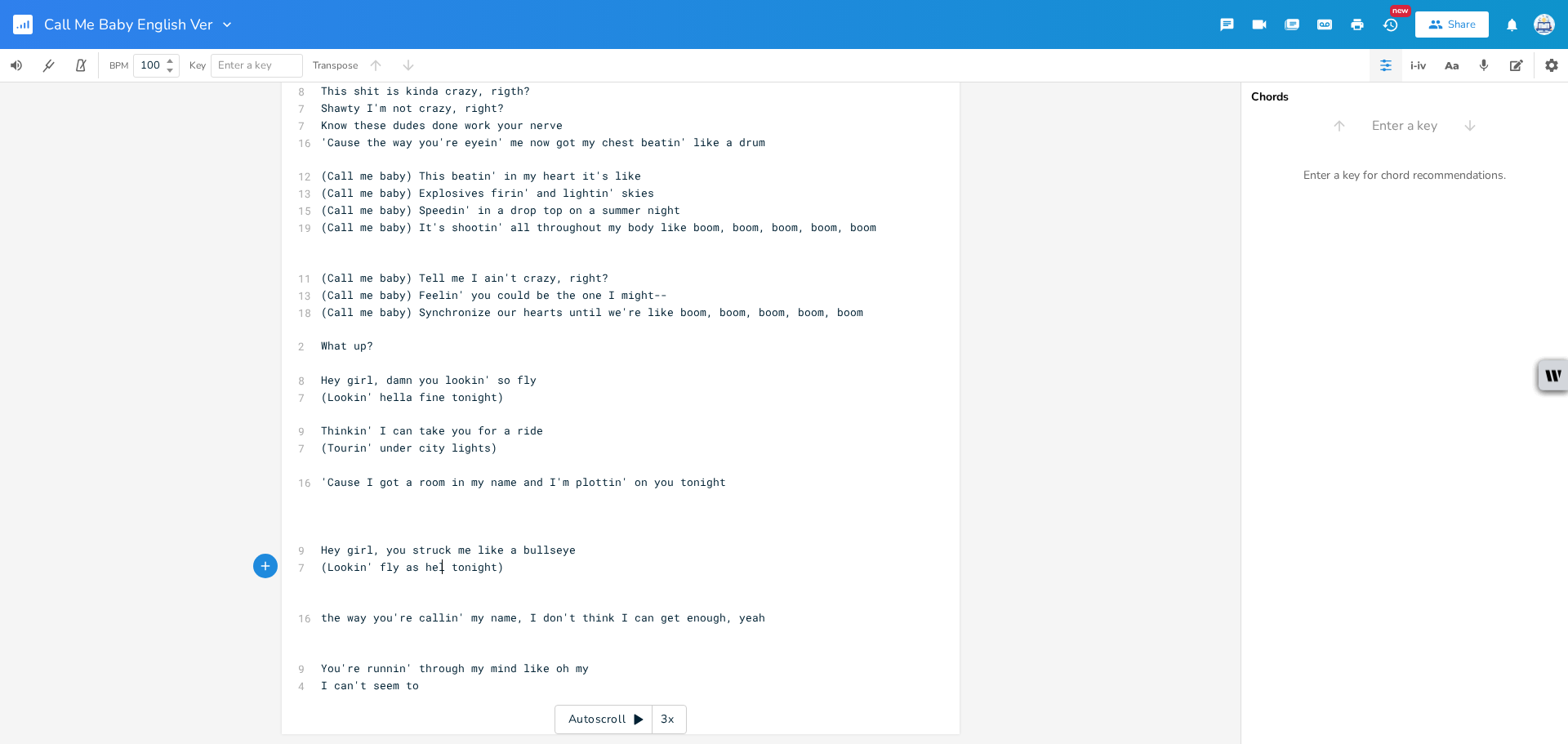
scroll to position [0, 83]
type textarea "Lookin' fly as hell"
click at [446, 597] on pre "​" at bounding box center [613, 600] width 590 height 17
drag, startPoint x: 458, startPoint y: 570, endPoint x: 495, endPoint y: 572, distance: 37.1
click at [495, 572] on span "(Lookin' fly as hell tonight)" at bounding box center [416, 567] width 190 height 15
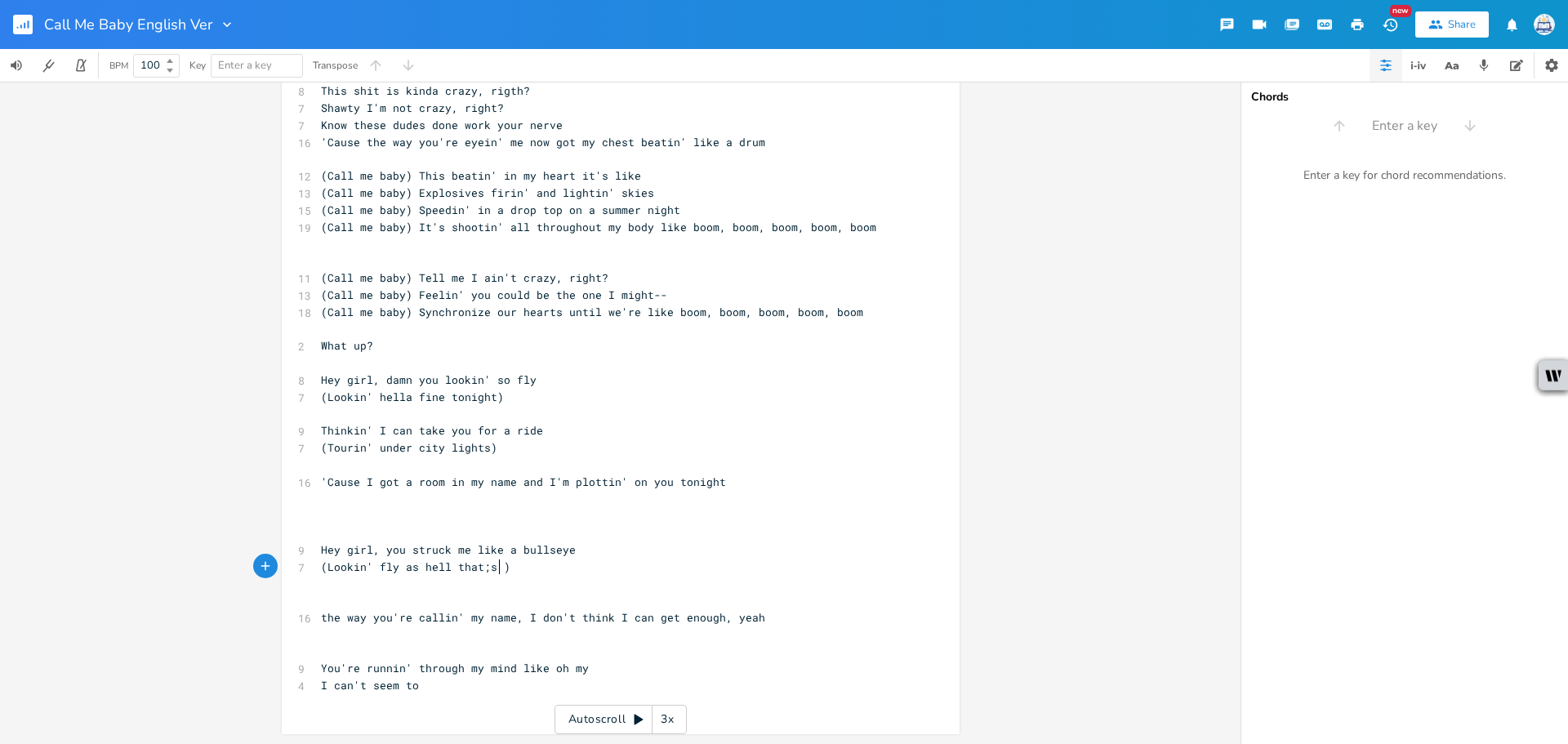
scroll to position [0, 29]
type textarea "hat;s r"
type textarea "'s ir"
type textarea "right"
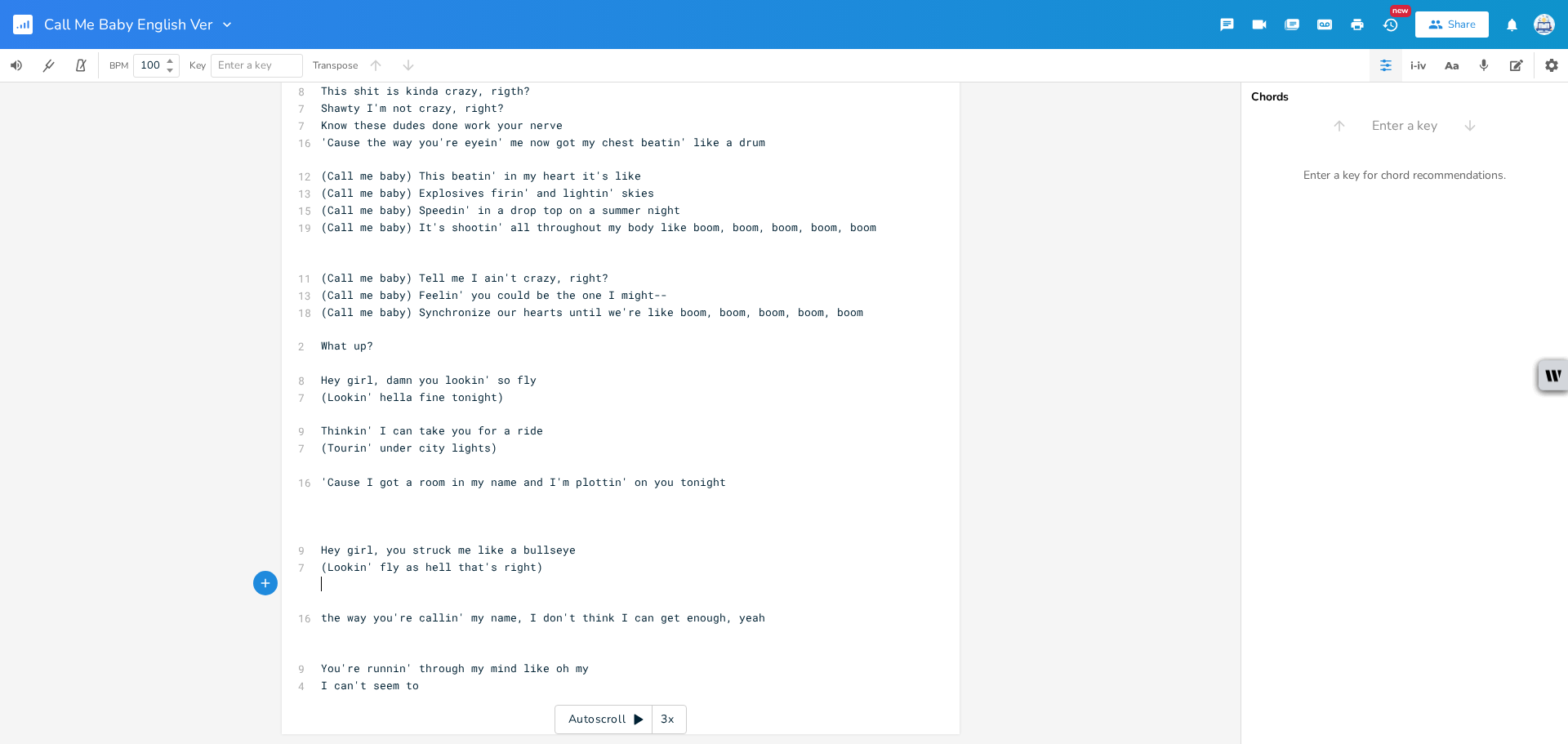
click at [516, 589] on pre "​" at bounding box center [613, 584] width 590 height 17
click at [505, 592] on pre "​" at bounding box center [613, 600] width 590 height 17
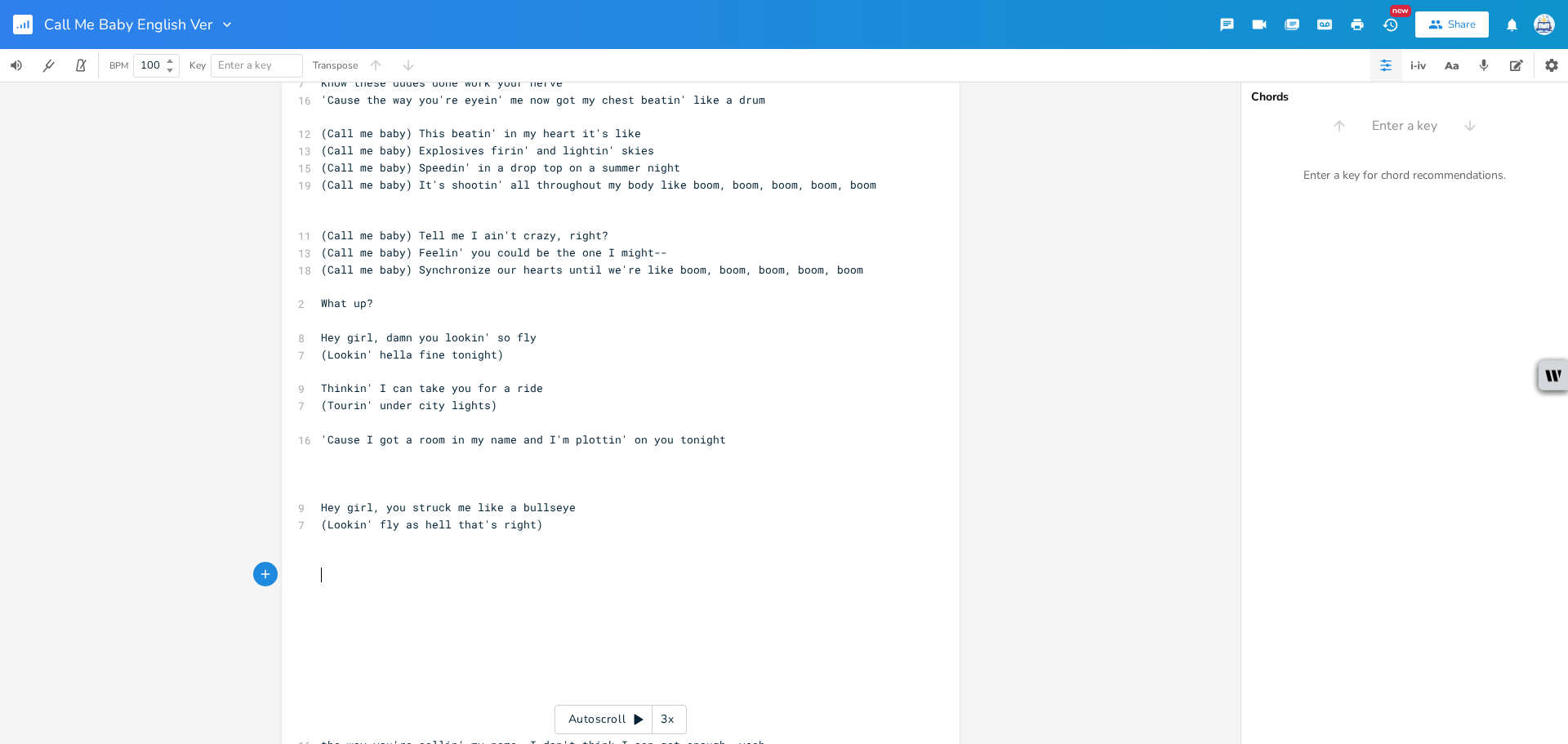
click at [505, 577] on pre "​" at bounding box center [613, 575] width 590 height 17
drag, startPoint x: 452, startPoint y: 530, endPoint x: 528, endPoint y: 530, distance: 76.0
click at [528, 530] on span "(Lookin' fly as hell that's right)" at bounding box center [432, 524] width 222 height 15
type textarea "y"
type textarea "tonight"
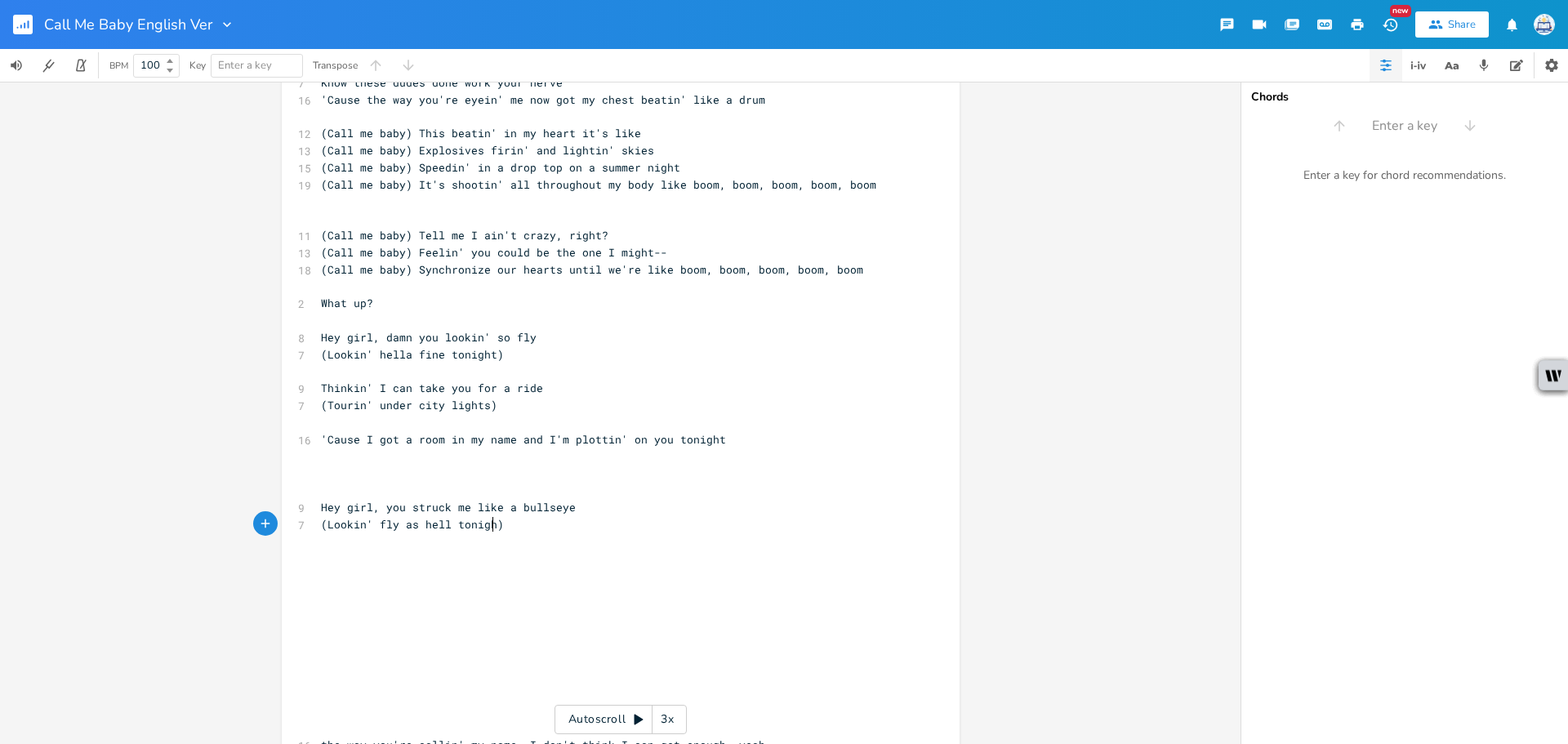
scroll to position [0, 34]
click at [517, 552] on pre "​" at bounding box center [613, 558] width 590 height 17
click at [768, 425] on pre "​" at bounding box center [613, 422] width 590 height 17
click at [26, 29] on rect "button" at bounding box center [23, 25] width 20 height 20
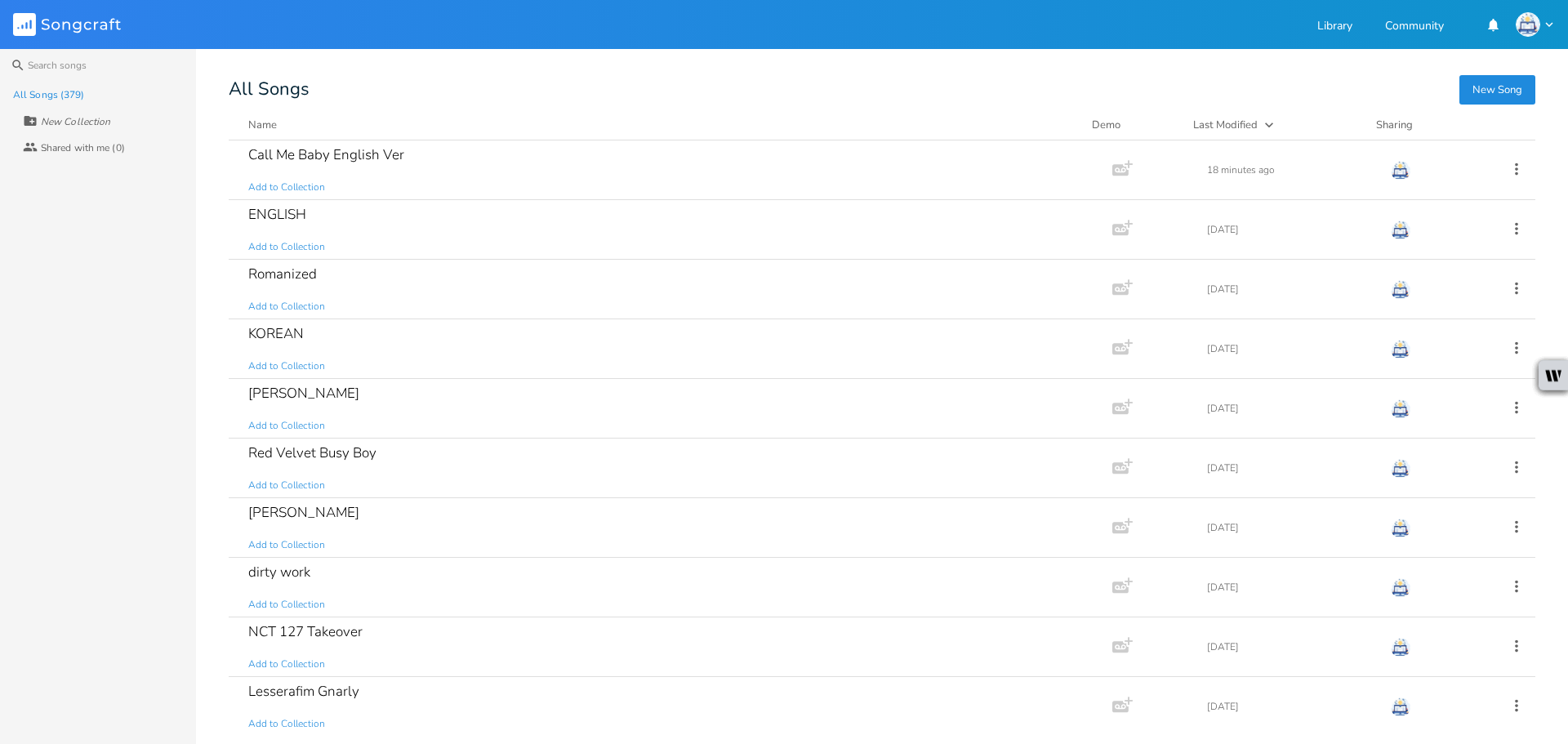
click at [1505, 83] on button "New Song" at bounding box center [1497, 89] width 76 height 29
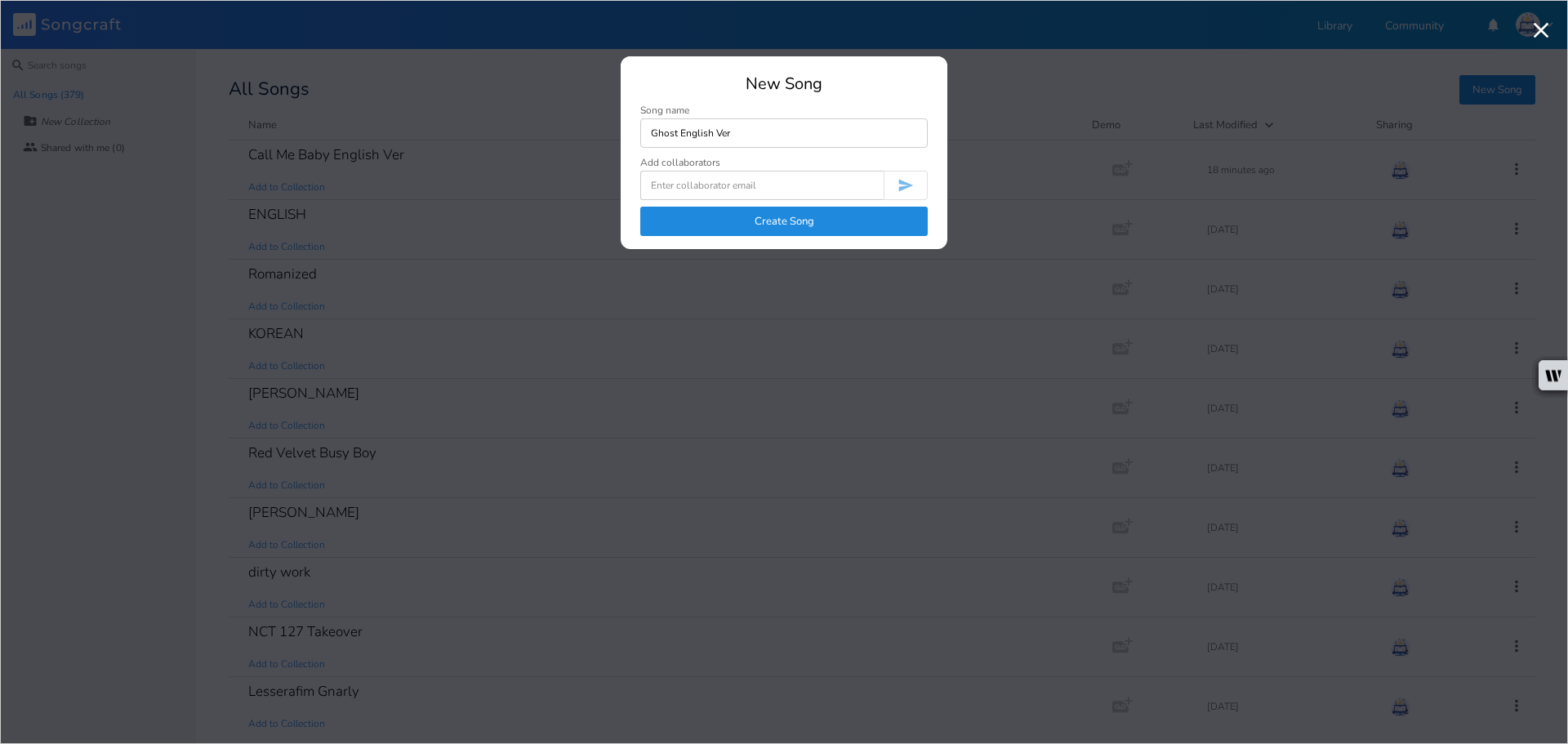
type input "Ghost English Ver"
click at [802, 214] on button "Create Song" at bounding box center [784, 221] width 288 height 29
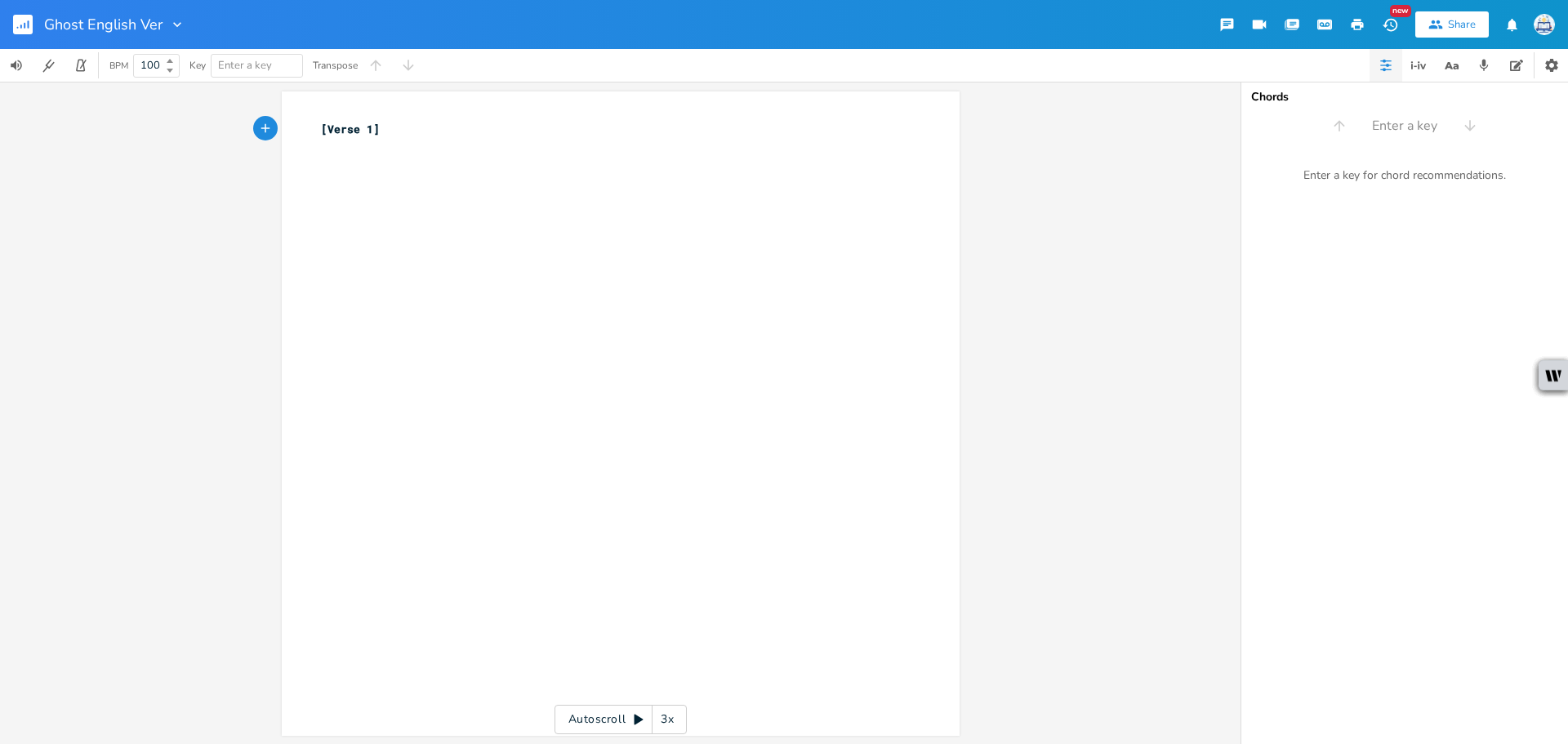
type textarea "[Verse 1]"
